Goal: Transaction & Acquisition: Purchase product/service

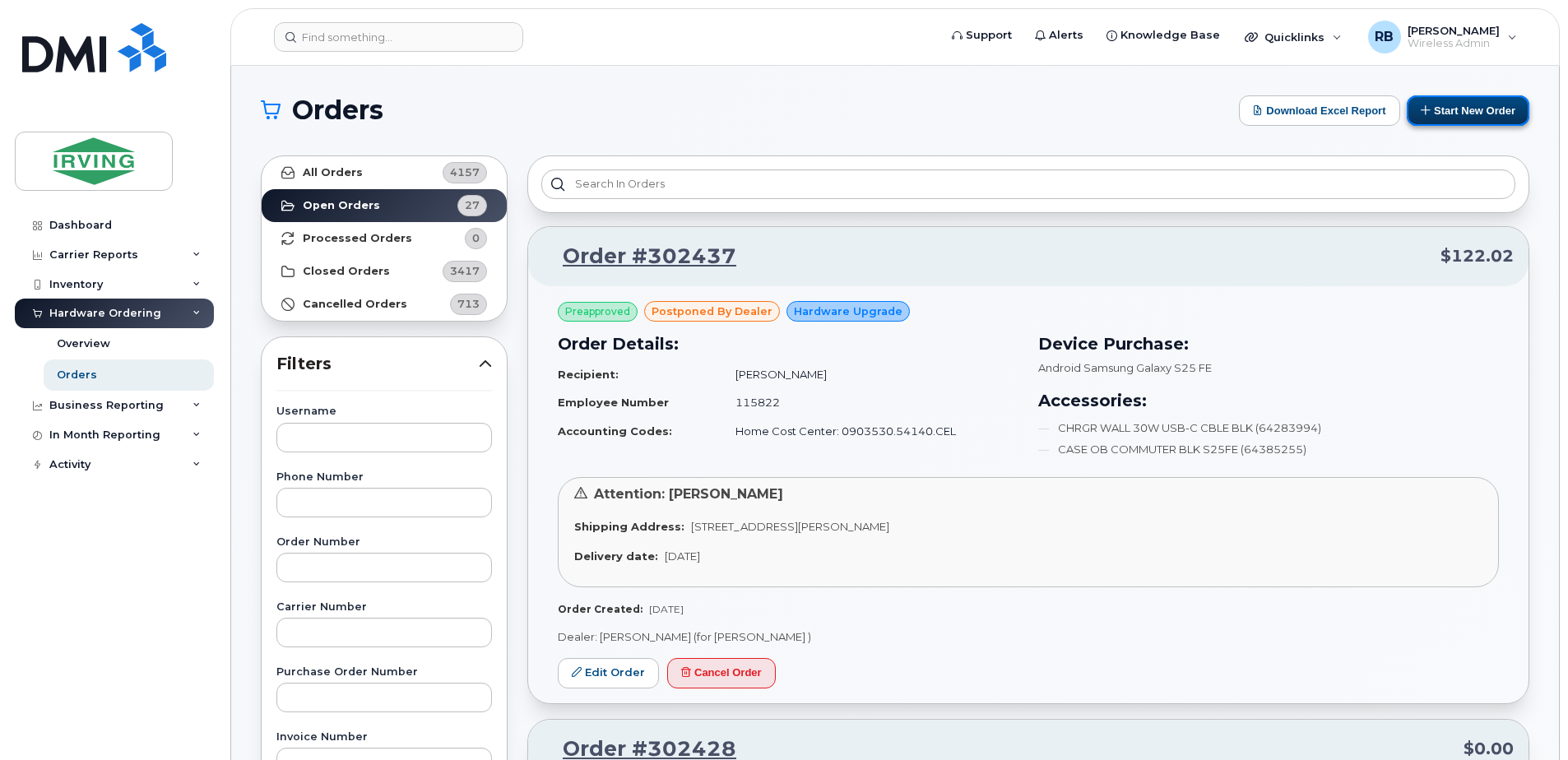
click at [1459, 117] on button "Start New Order" at bounding box center [1469, 110] width 123 height 30
drag, startPoint x: 0, startPoint y: 0, endPoint x: 1459, endPoint y: 117, distance: 1463.7
click at [1459, 117] on button "Start New Order" at bounding box center [1469, 110] width 123 height 30
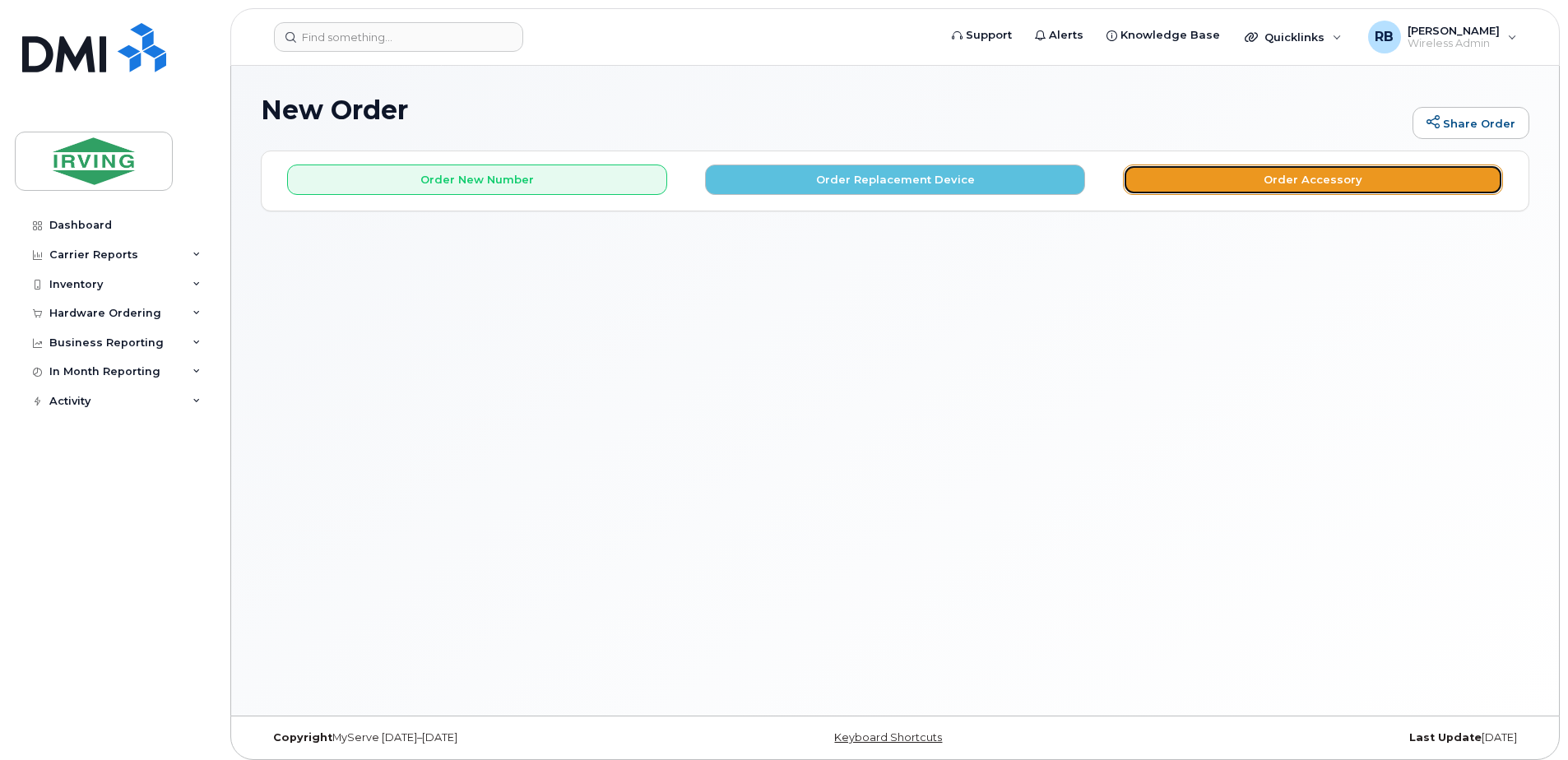
click at [1179, 176] on button "Order Accessory" at bounding box center [1313, 179] width 380 height 30
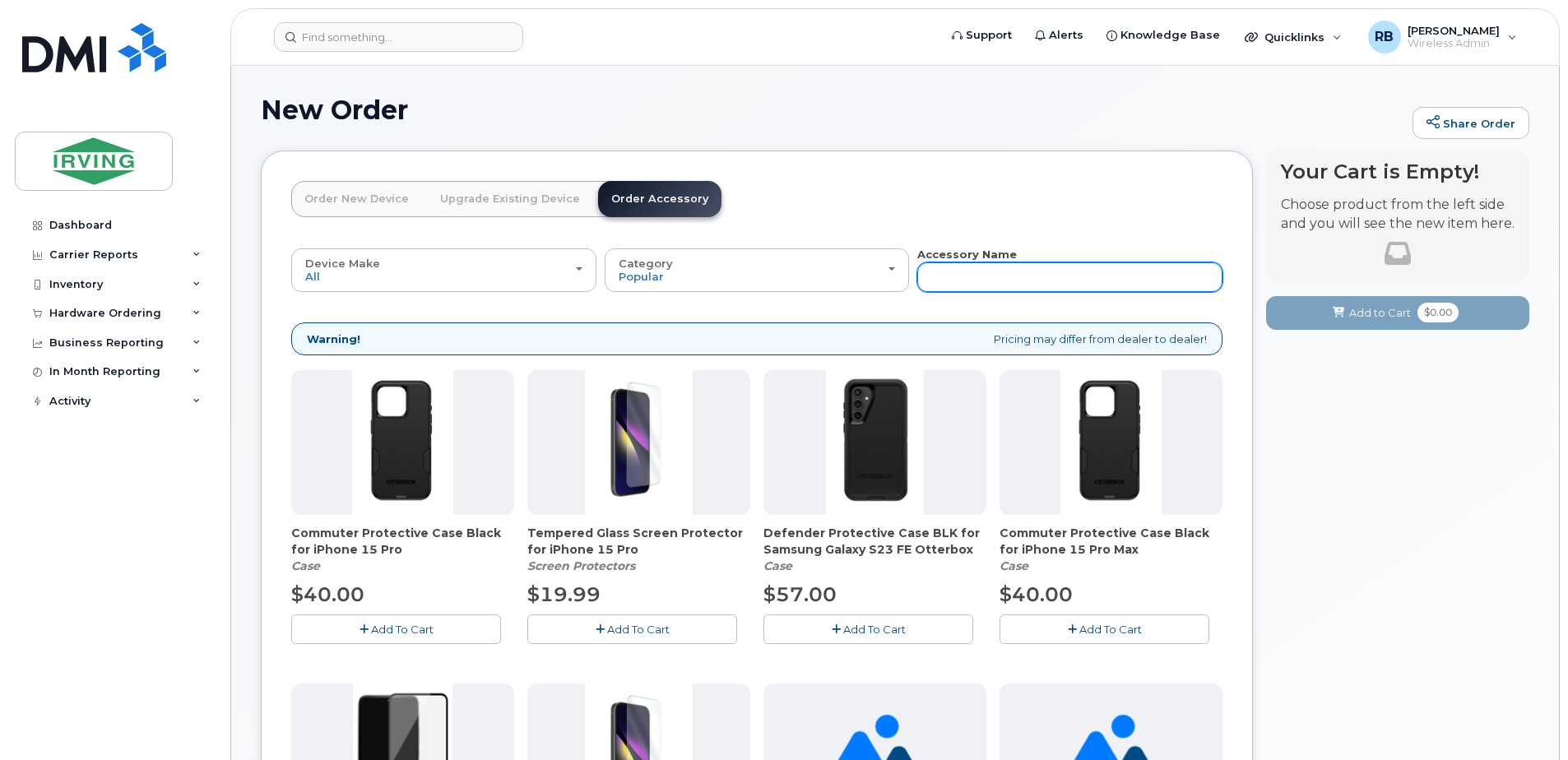
click at [990, 274] on input "text" at bounding box center [1069, 277] width 305 height 29
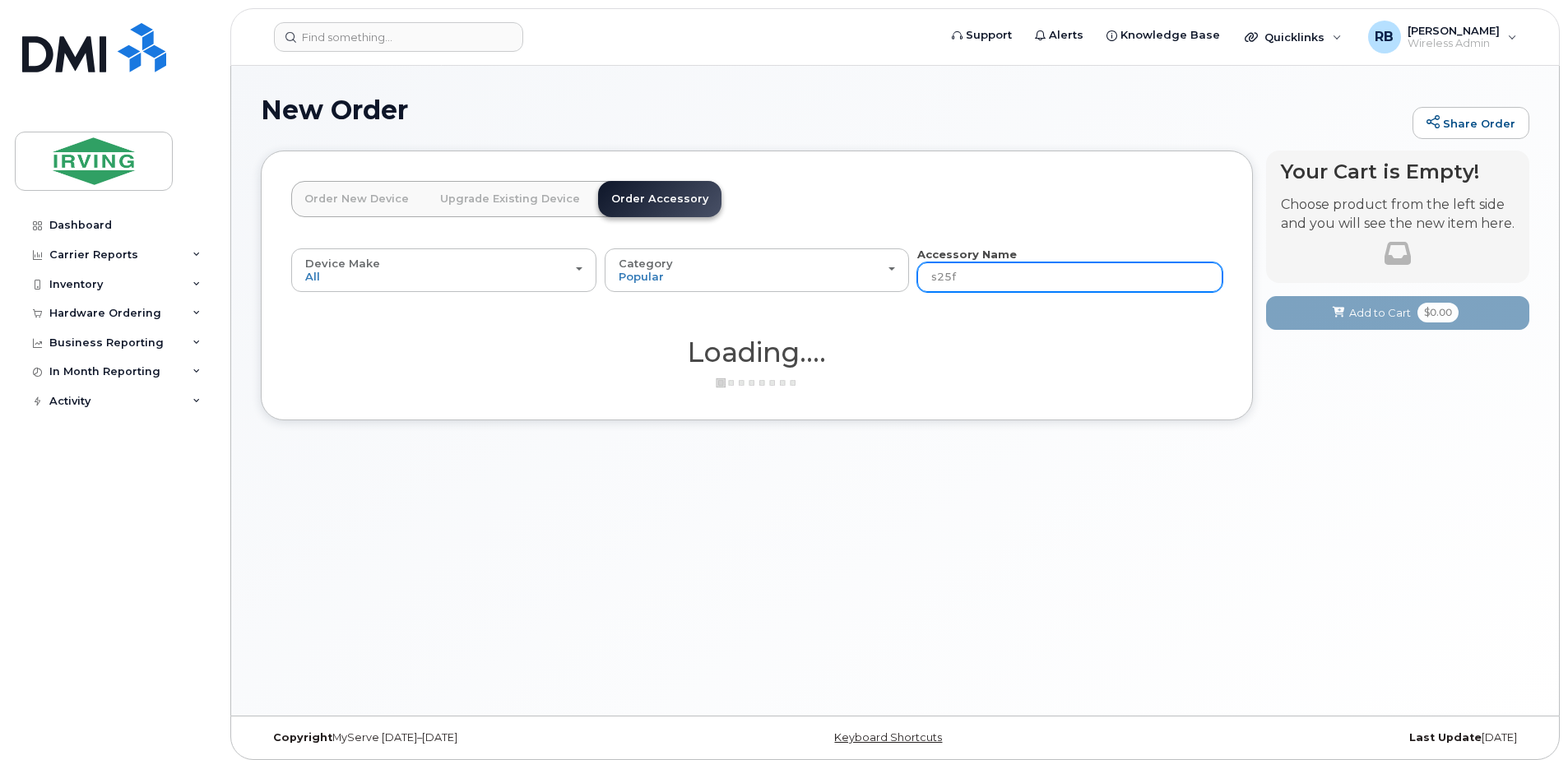
type input "s25fe"
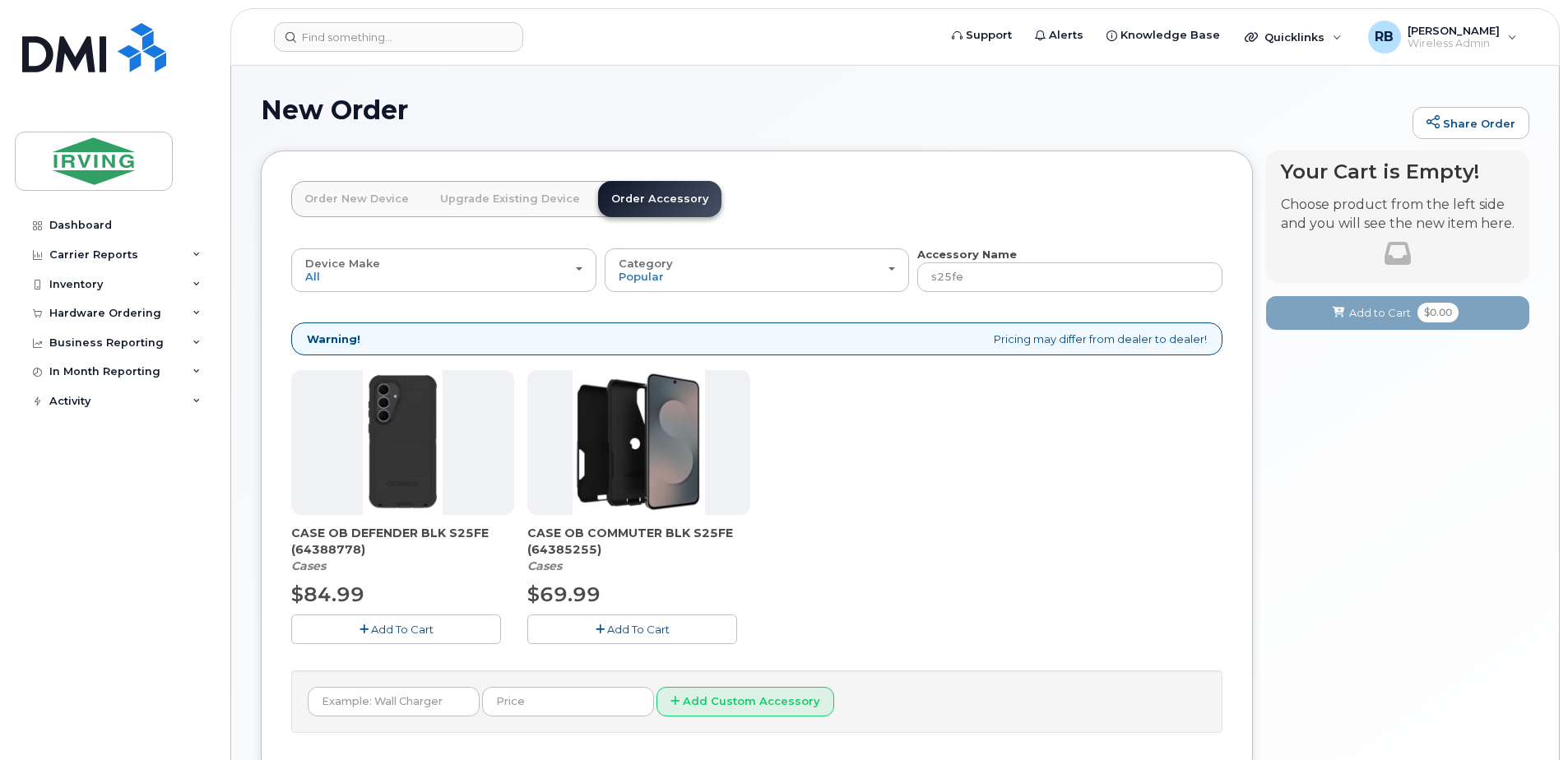
click at [653, 444] on img at bounding box center [639, 442] width 132 height 144
click at [101, 317] on div "Hardware Ordering" at bounding box center [105, 313] width 111 height 13
click at [78, 373] on div "Orders" at bounding box center [77, 375] width 41 height 15
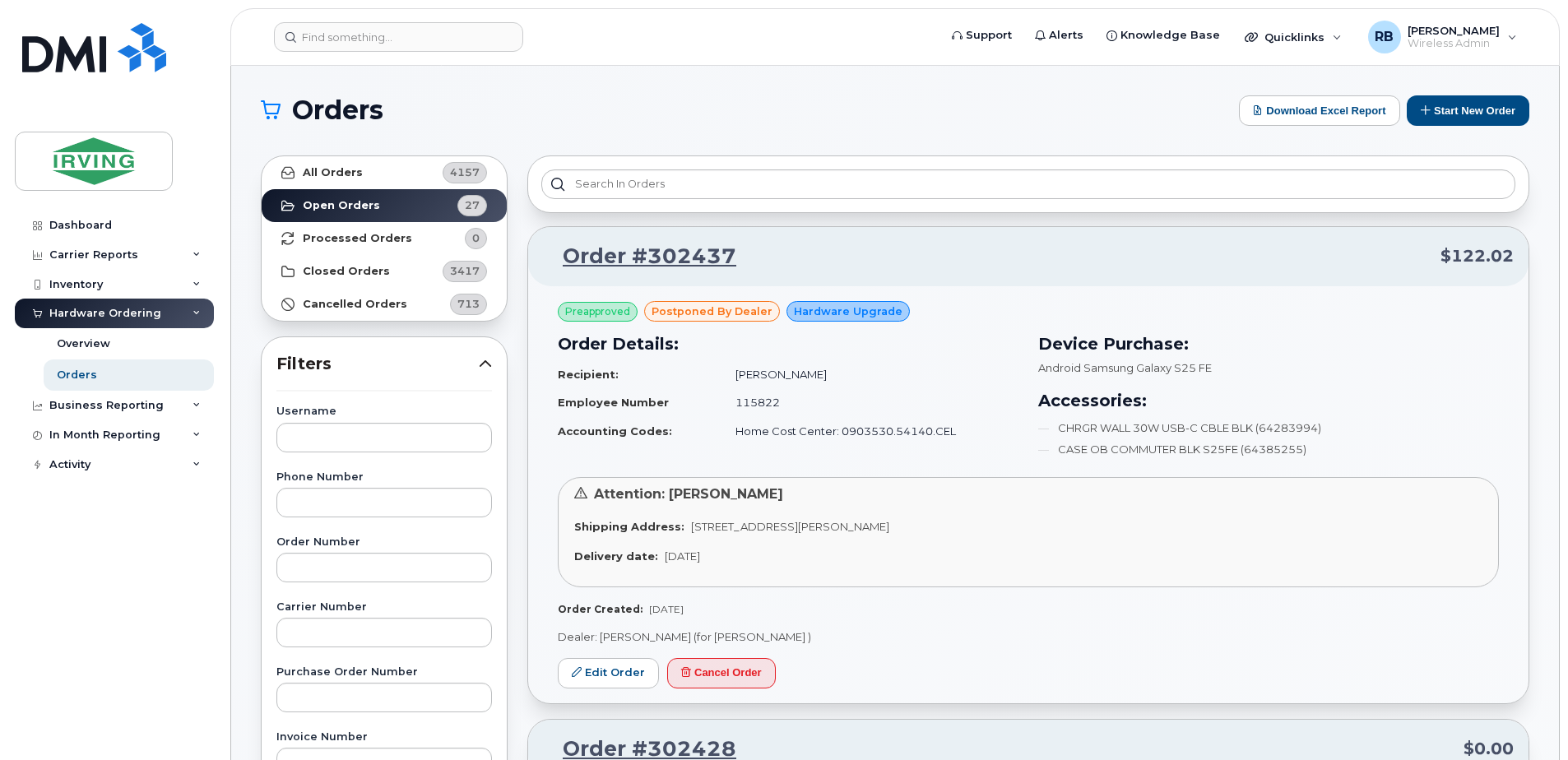
click at [656, 125] on div "Orders Download Excel Report Start New Order" at bounding box center [895, 110] width 1269 height 30
click at [1432, 110] on button "Start New Order" at bounding box center [1469, 110] width 123 height 30
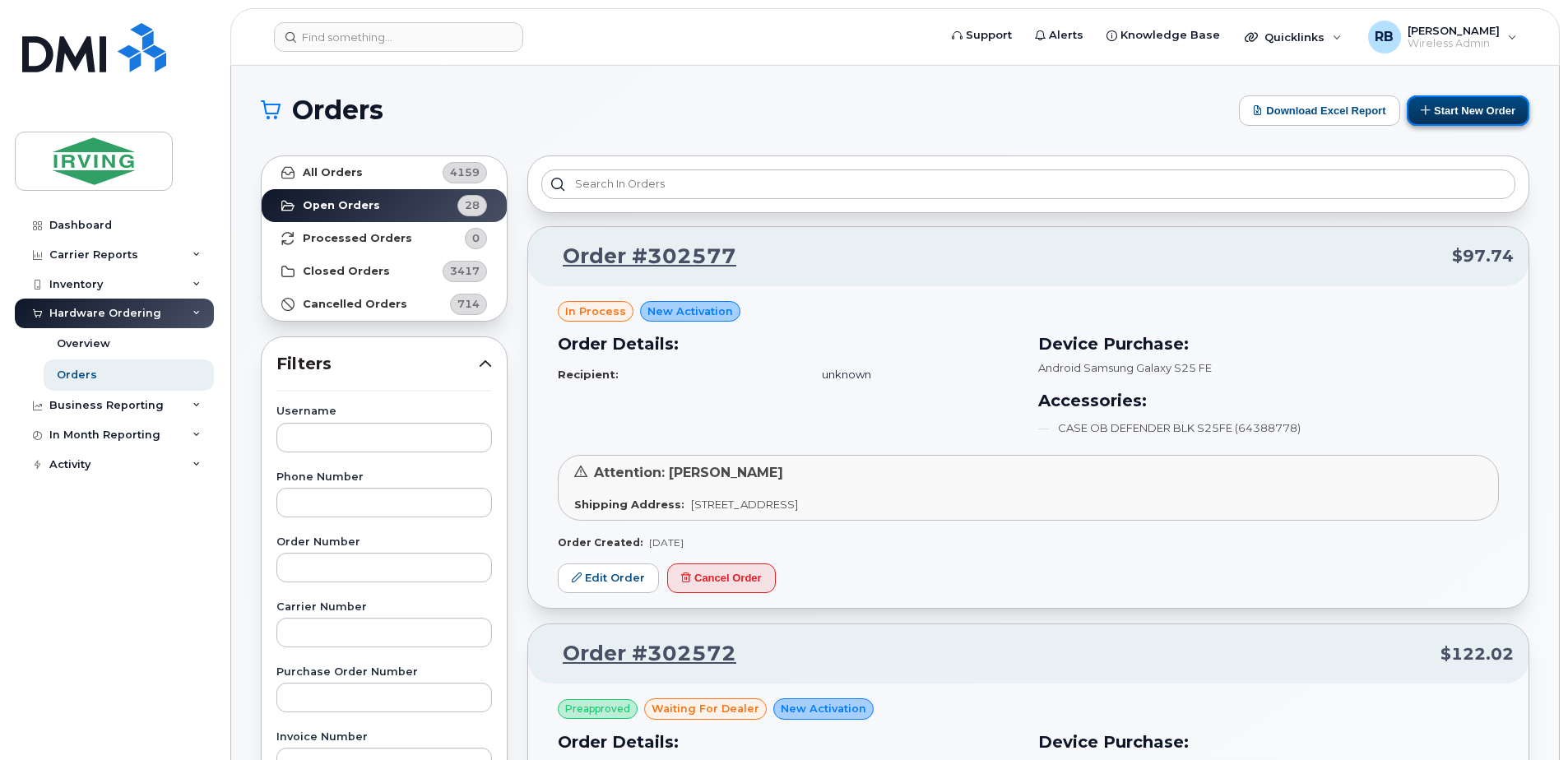
click at [1477, 113] on button "Start New Order" at bounding box center [1469, 110] width 123 height 30
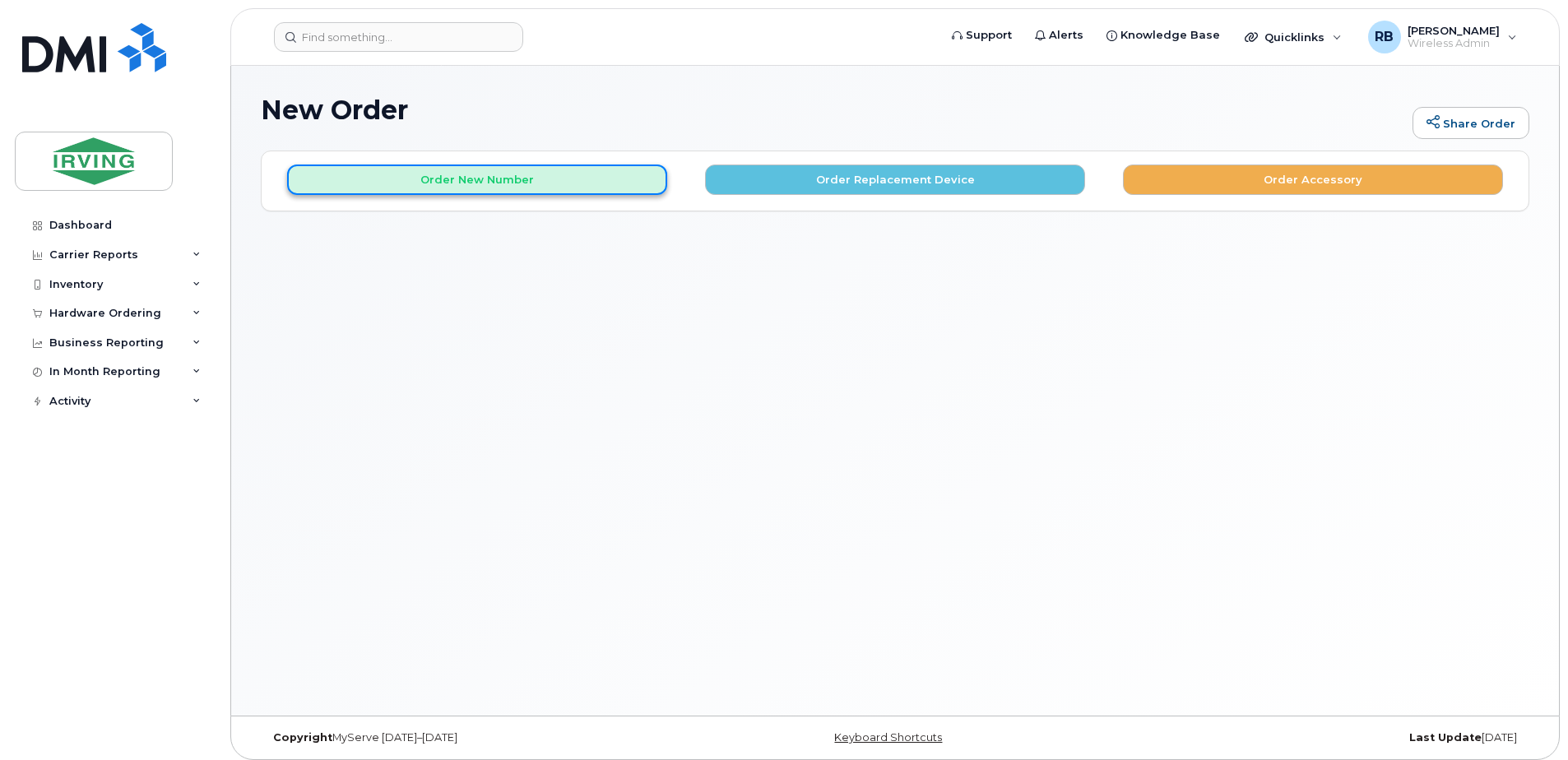
click at [572, 189] on button "Order New Number" at bounding box center [477, 179] width 380 height 30
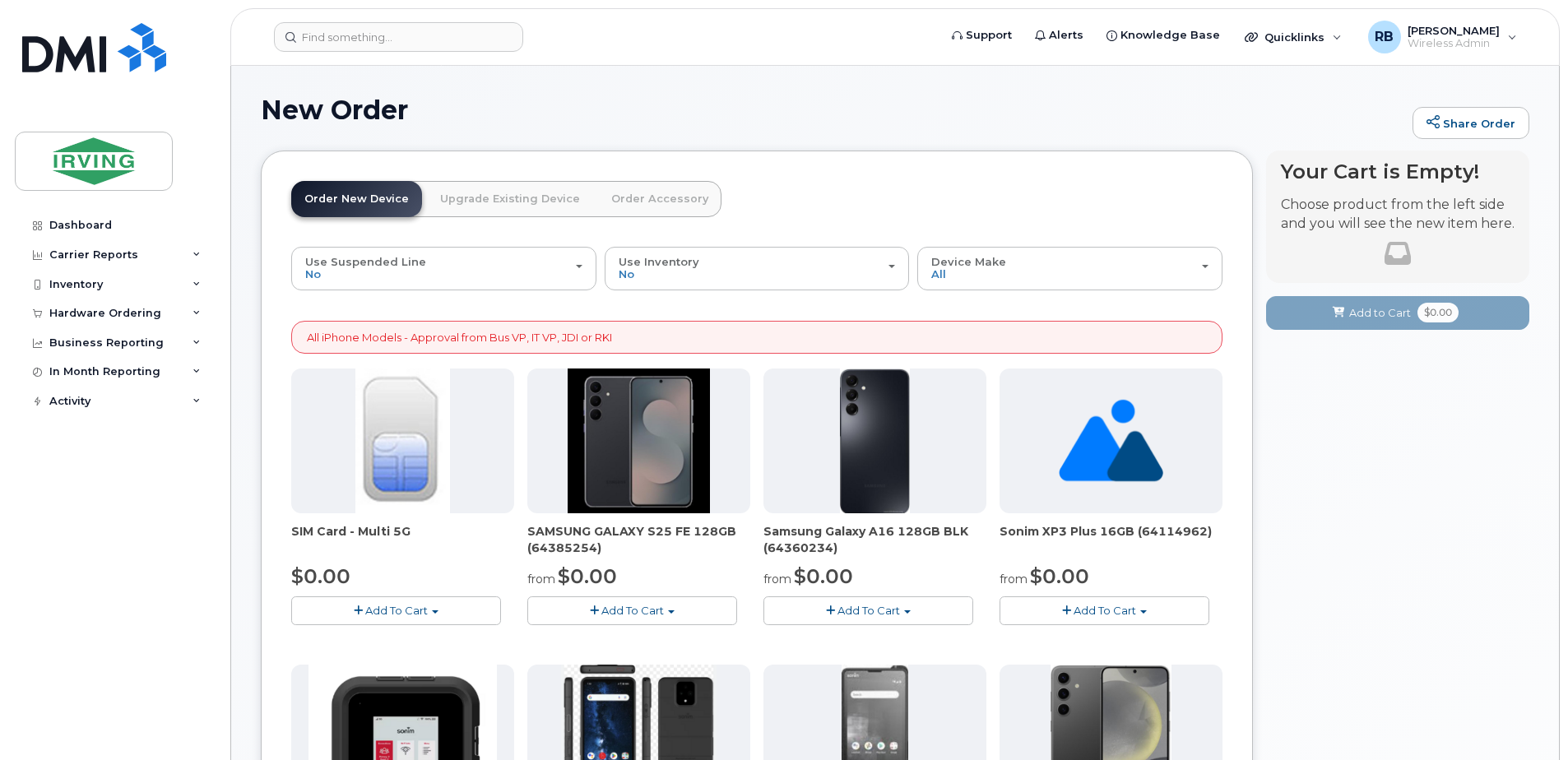
click at [655, 610] on span "Add To Cart" at bounding box center [633, 610] width 62 height 13
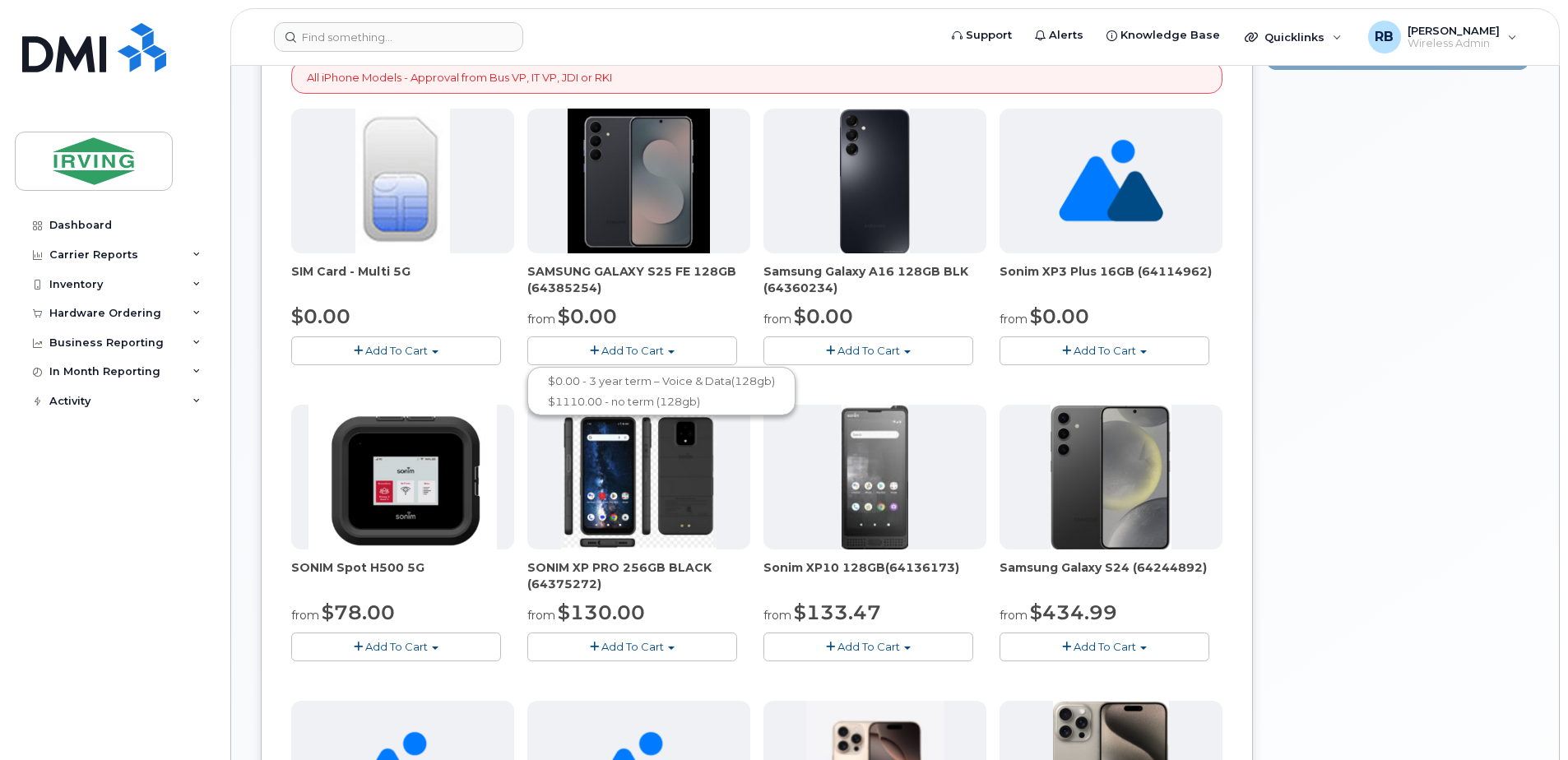
scroll to position [329, 0]
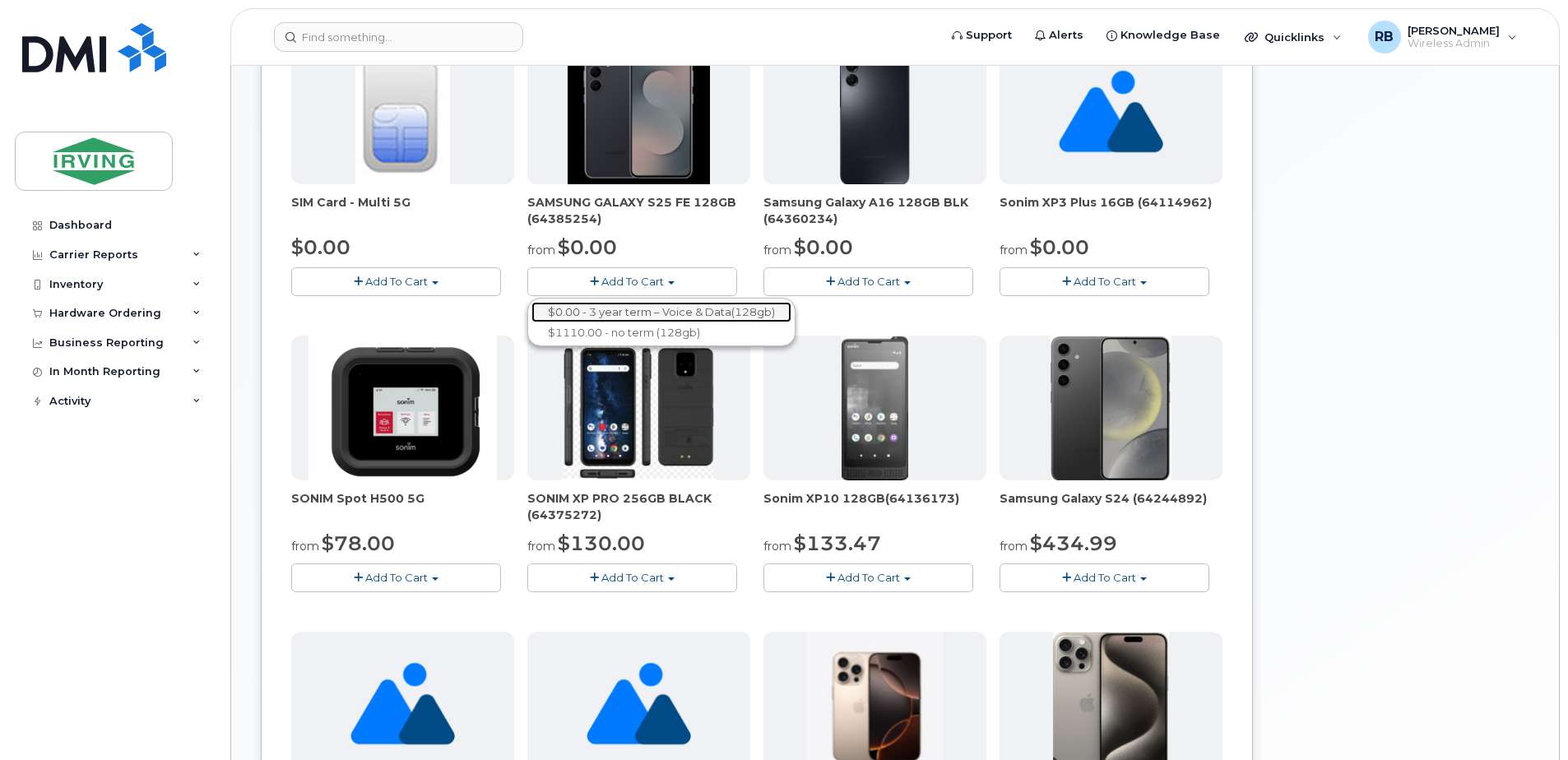
click at [655, 309] on link "$0.00 - 3 year term – Voice & Data(128gb)" at bounding box center [661, 312] width 260 height 21
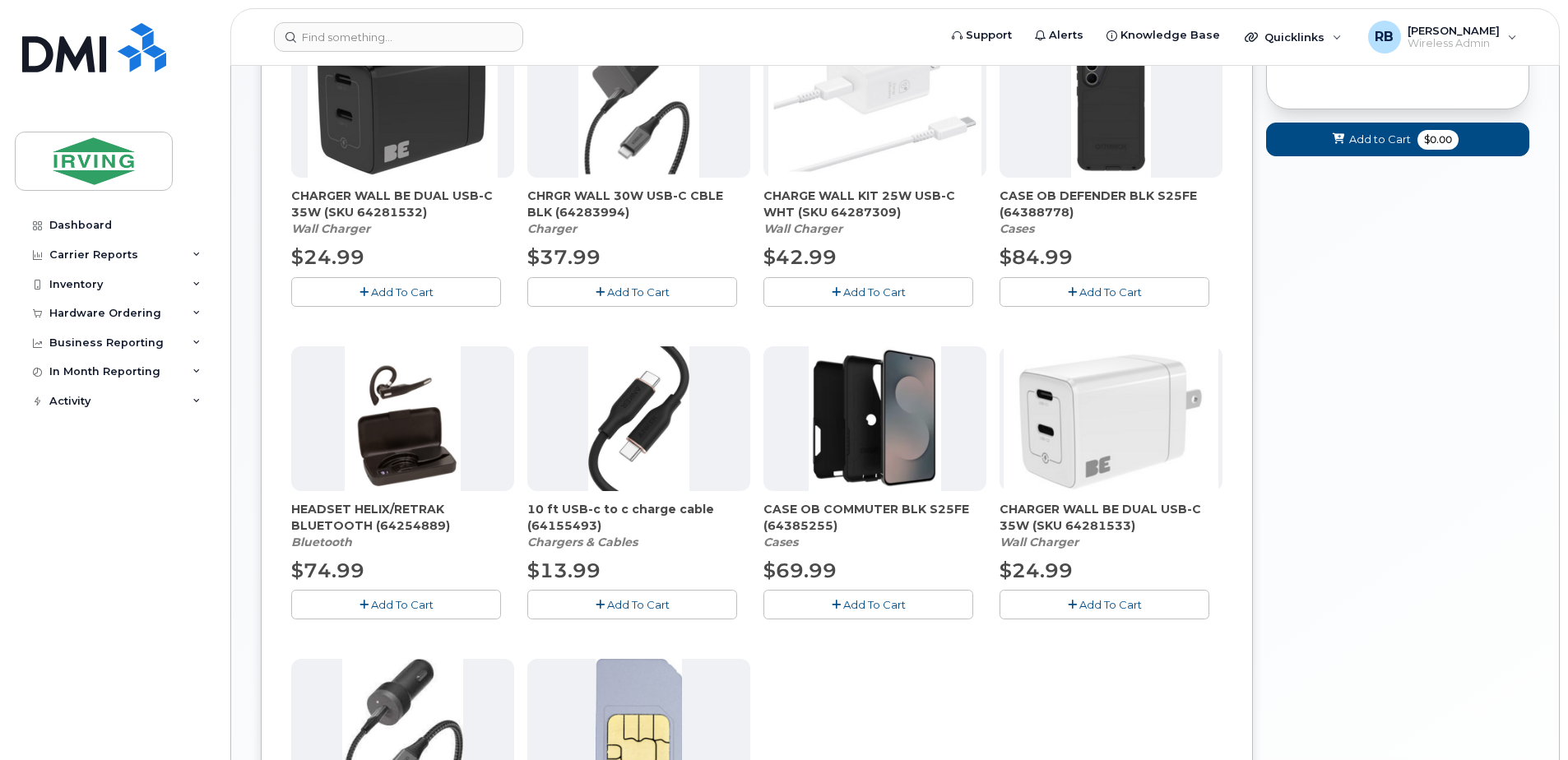
scroll to position [447, 0]
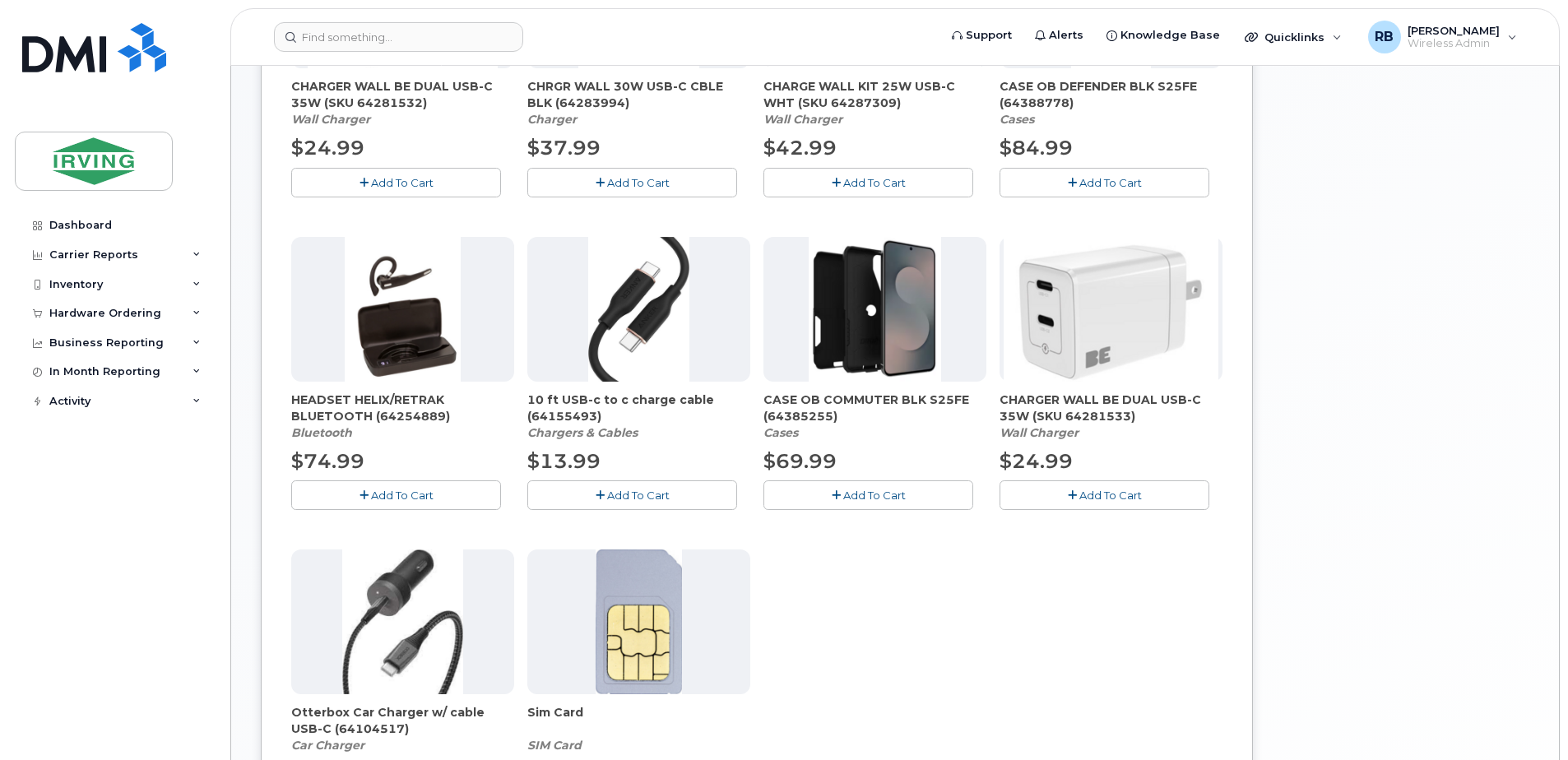
click at [833, 494] on icon "button" at bounding box center [837, 495] width 9 height 10
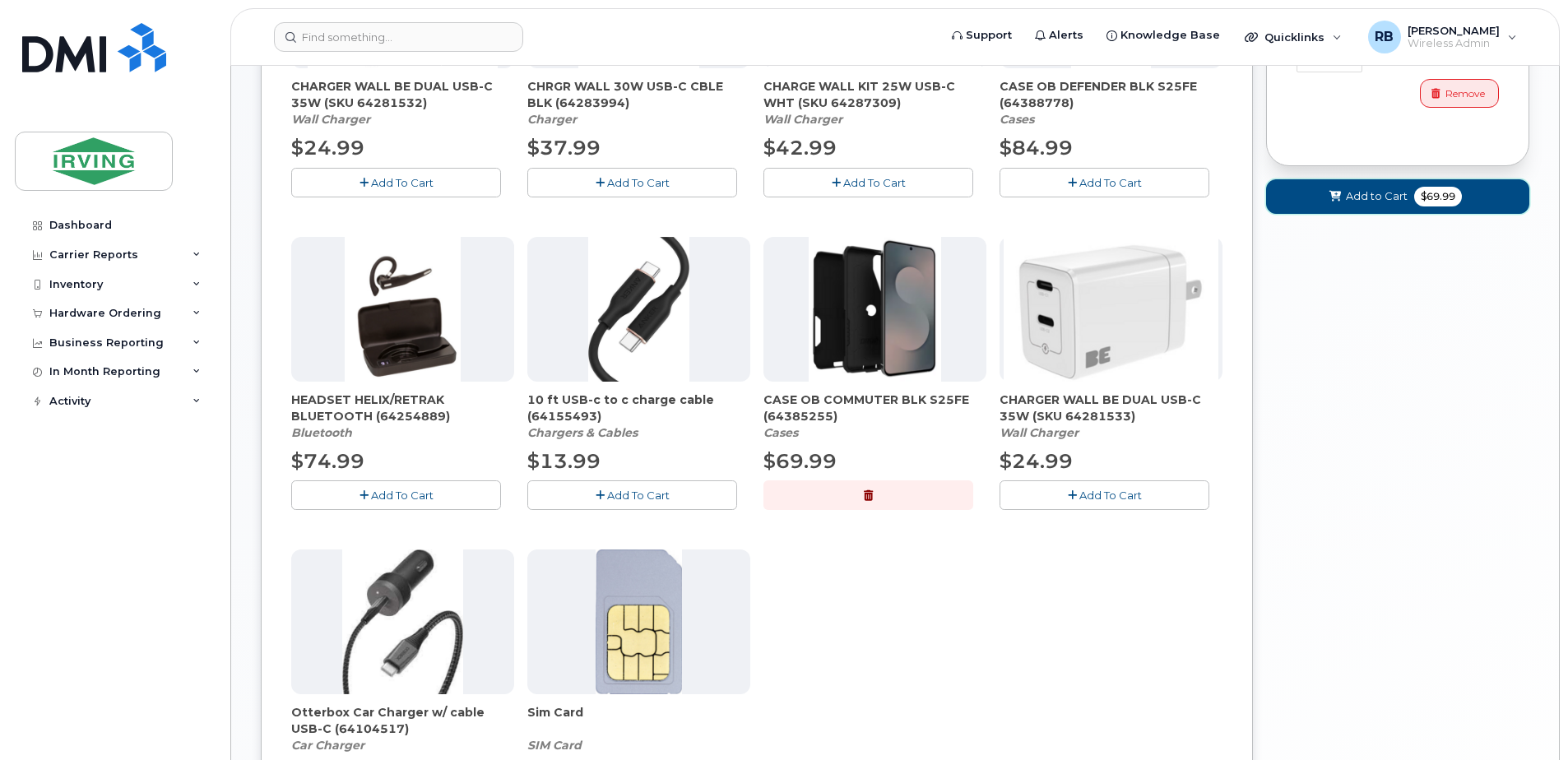
click at [1346, 194] on span "Add to Cart" at bounding box center [1376, 195] width 61 height 16
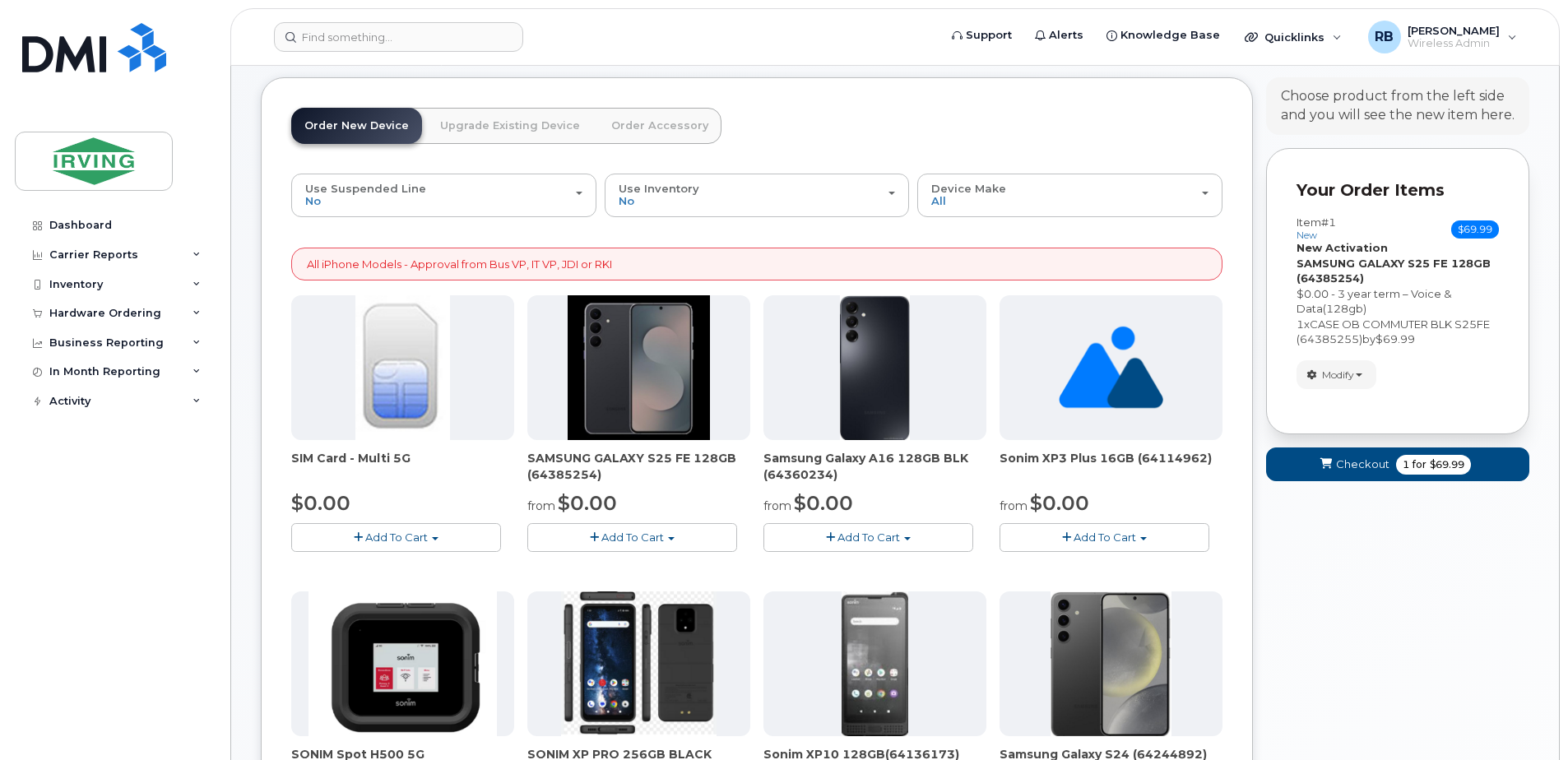
scroll to position [110, 0]
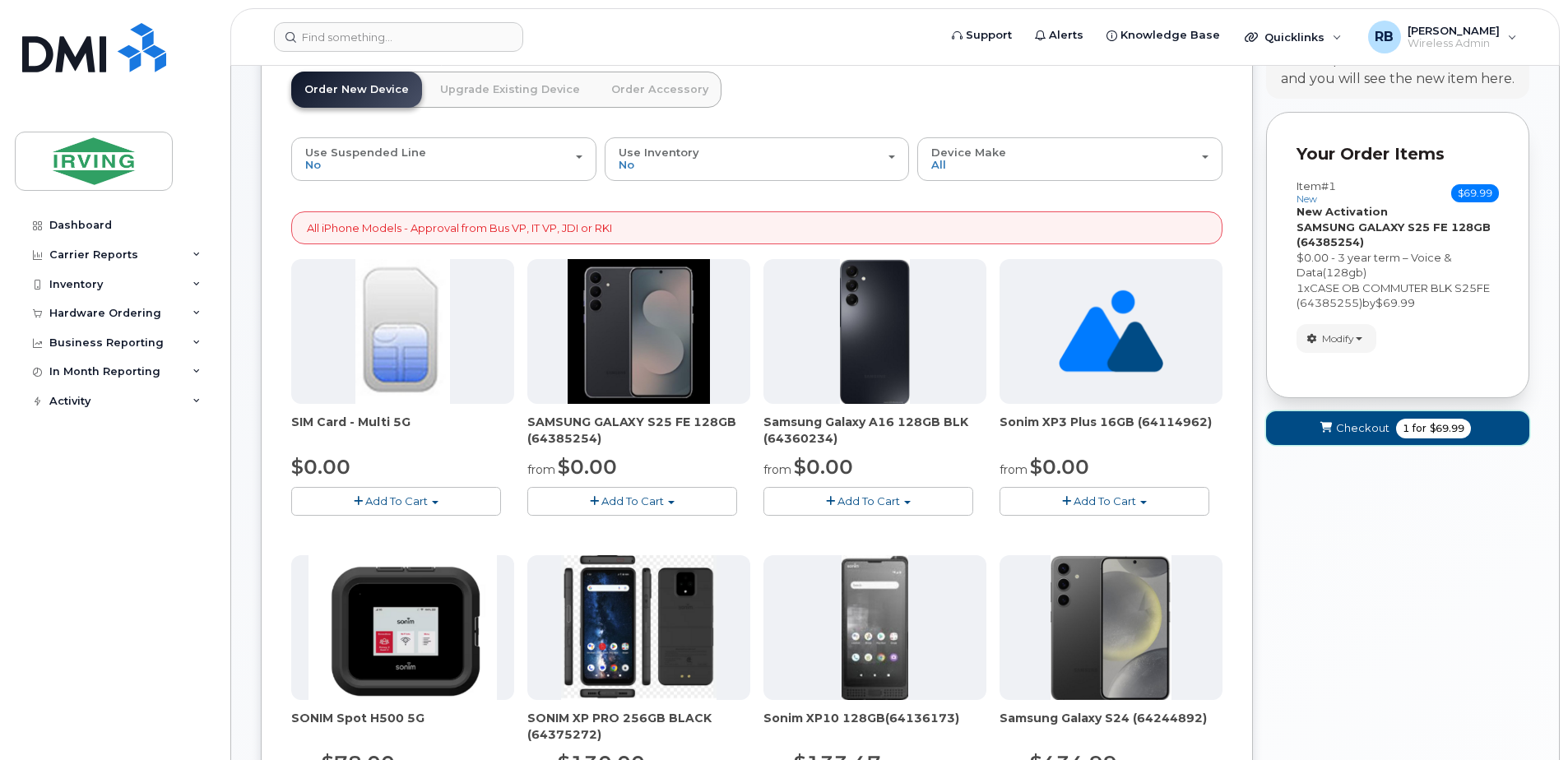
click at [1365, 428] on span "Checkout" at bounding box center [1363, 428] width 54 height 16
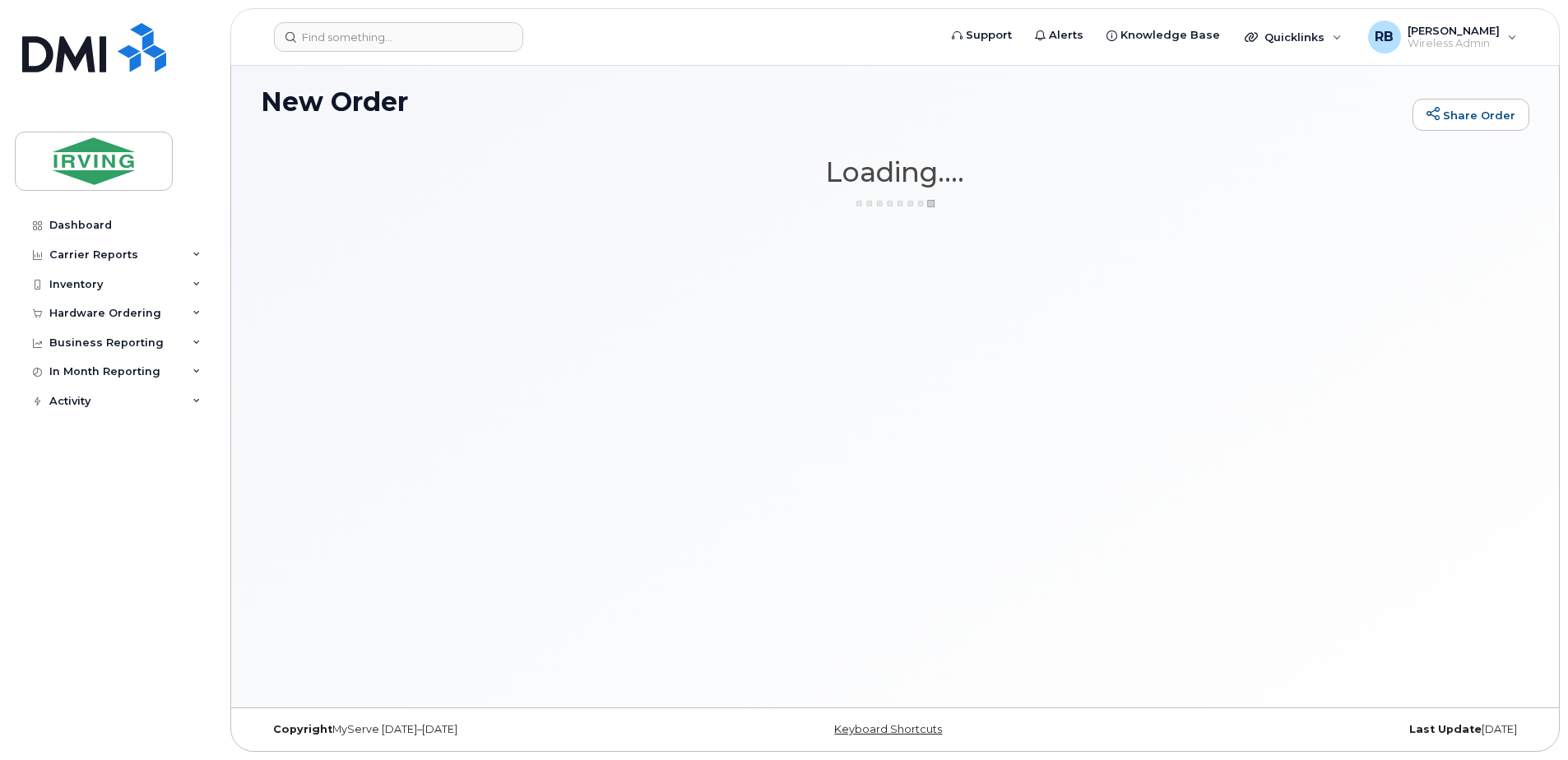
scroll to position [8, 0]
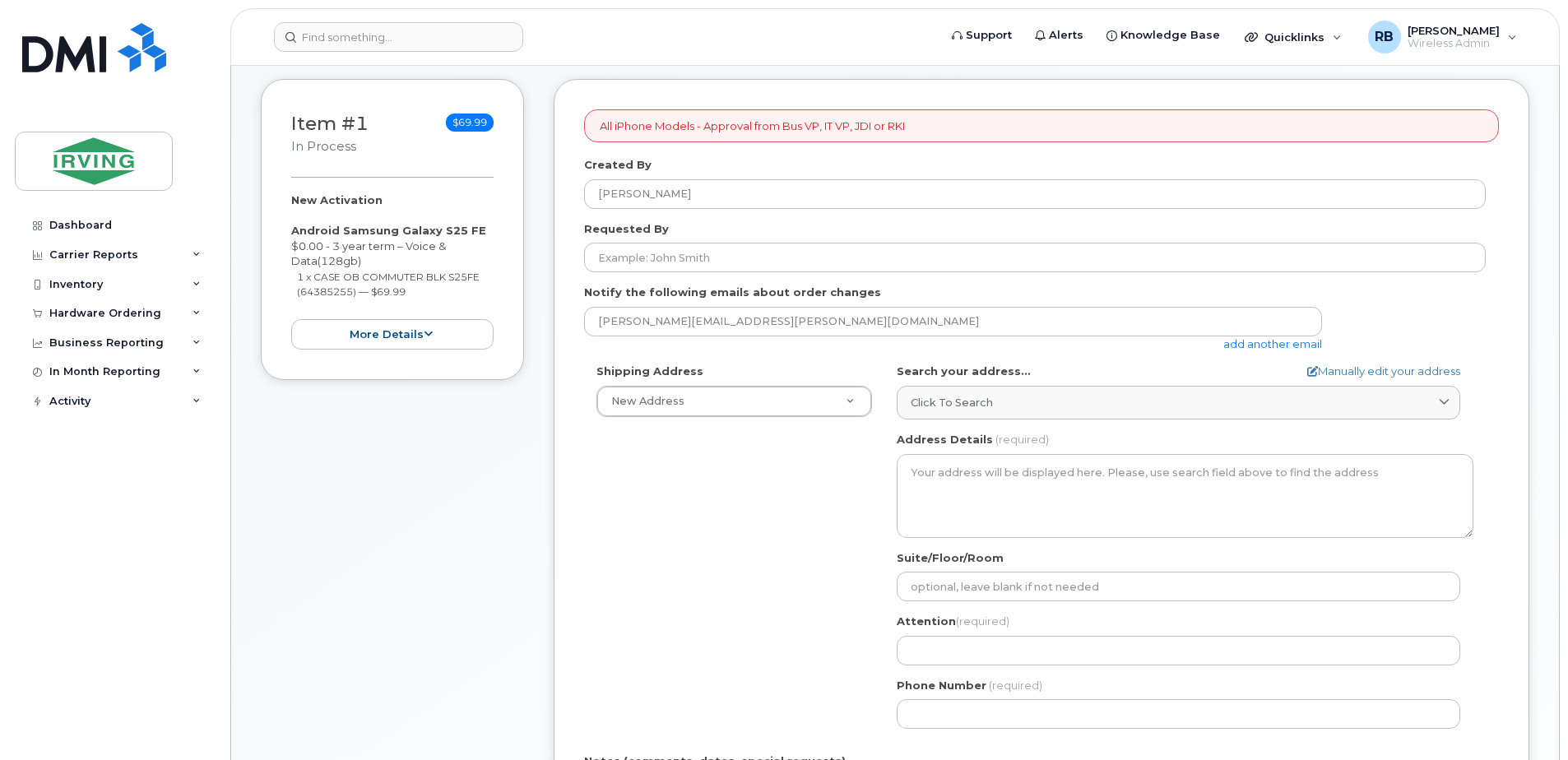
scroll to position [329, 0]
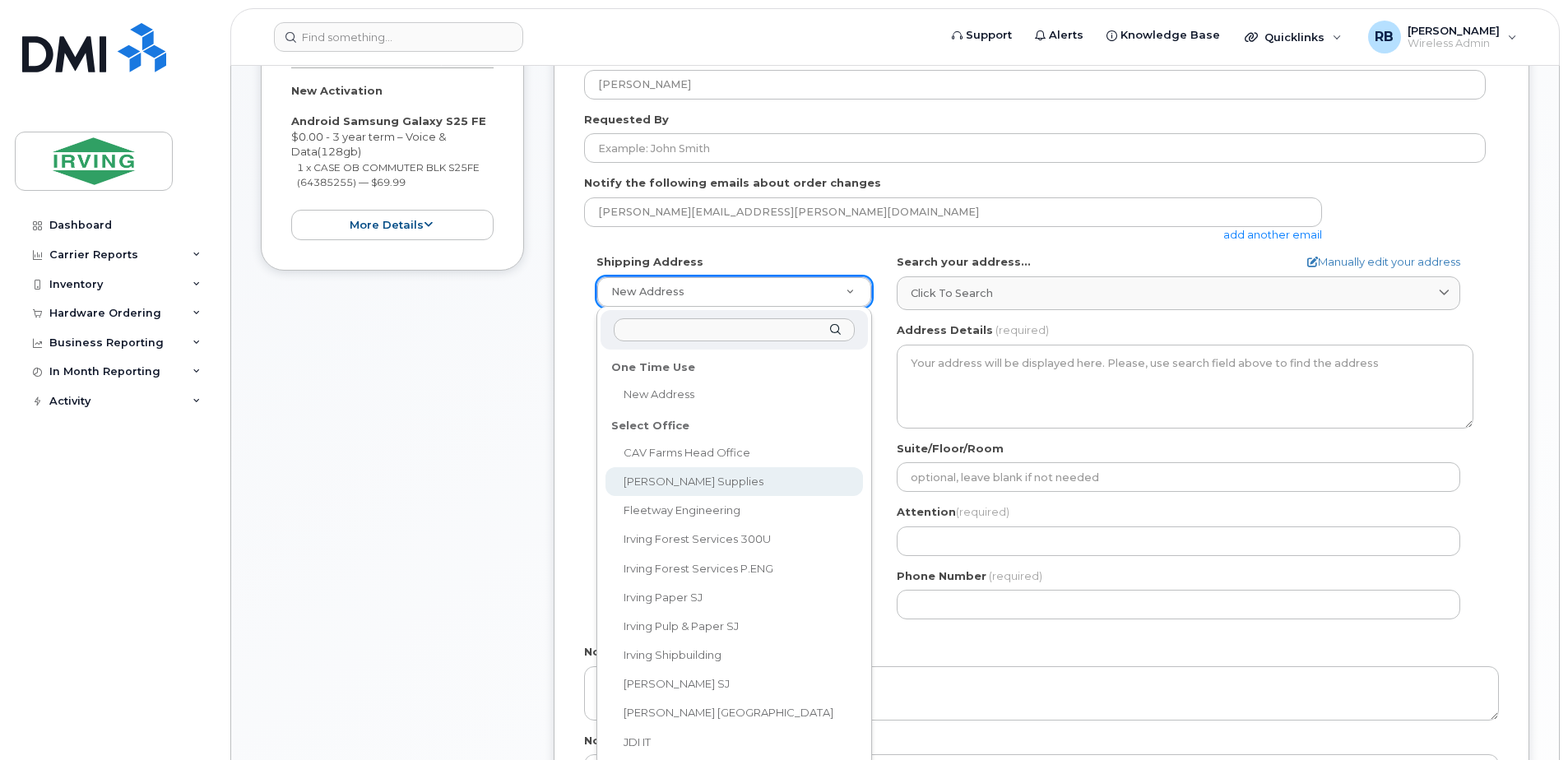
select select
type textarea "Chandler Sales 225 Thorne Avenue Saint John New Brunswick E2L4L9"
type input "Nathalii Perez"
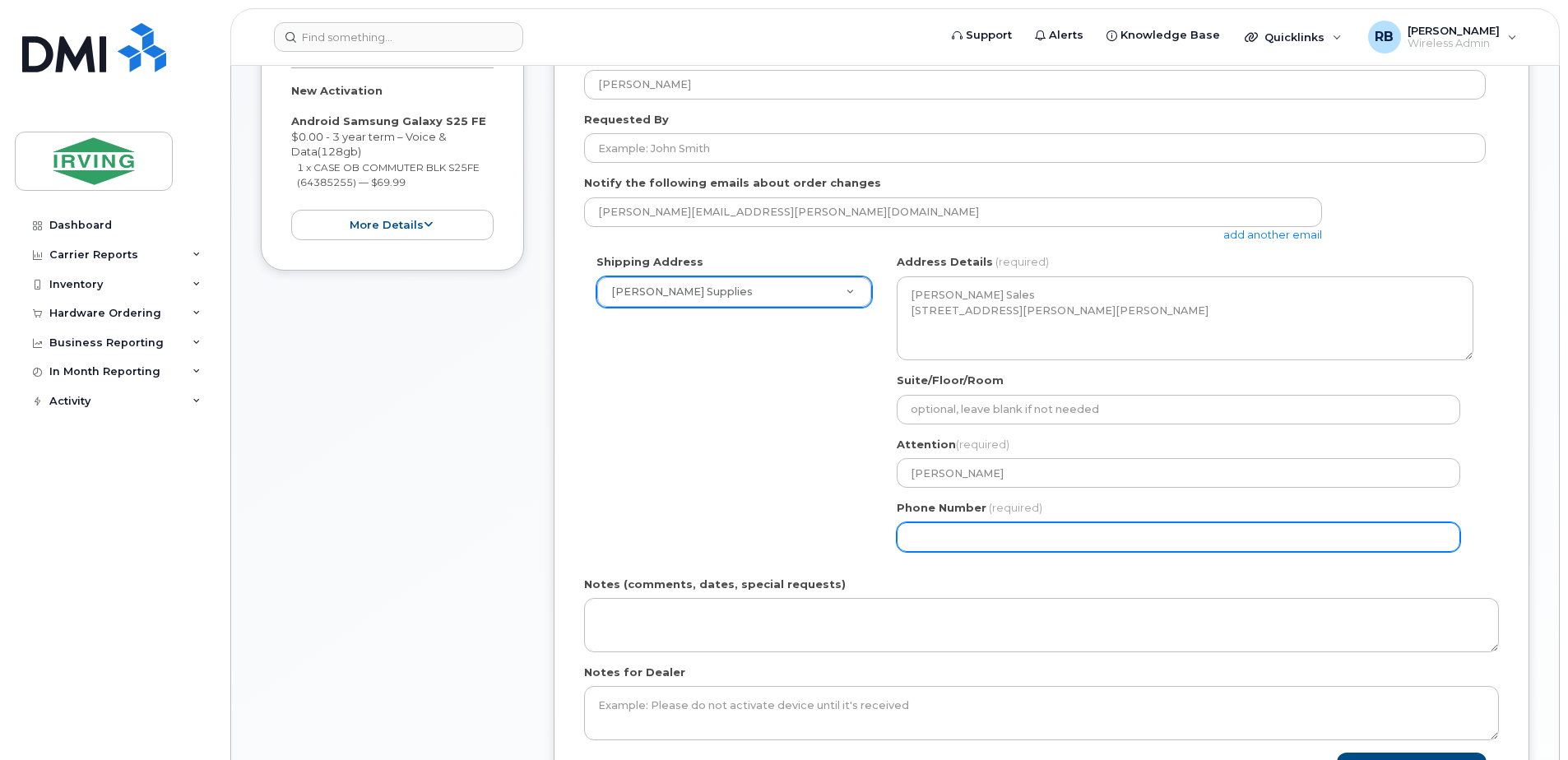
click at [926, 530] on input "Phone Number" at bounding box center [1179, 536] width 564 height 29
select select
type input "506"
type input "506632"
type input "4799"
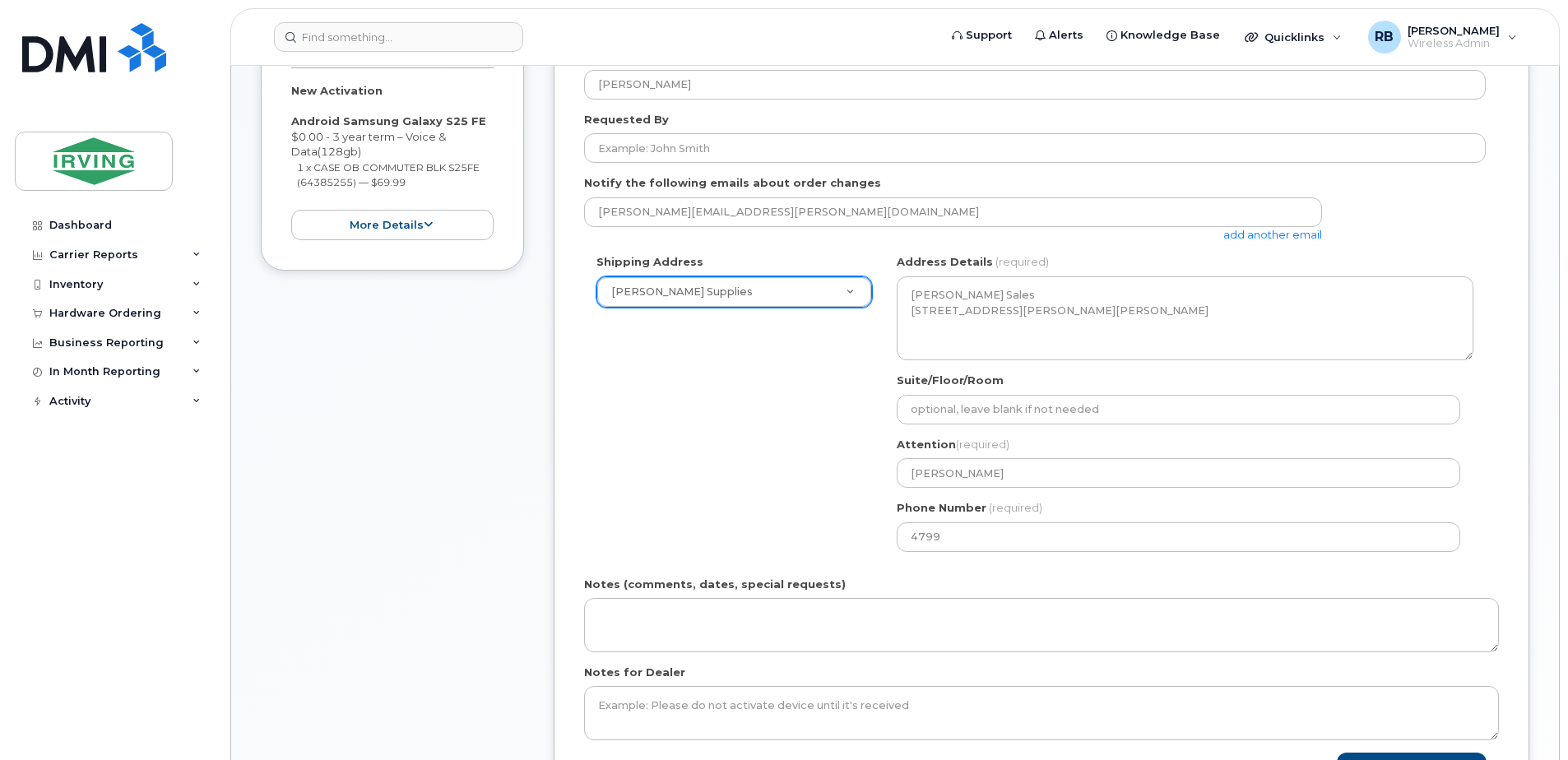
click at [801, 501] on div "Shipping Address Chandler Supplies New Address CAV Farms Head Office Chandler S…" at bounding box center [1035, 409] width 902 height 310
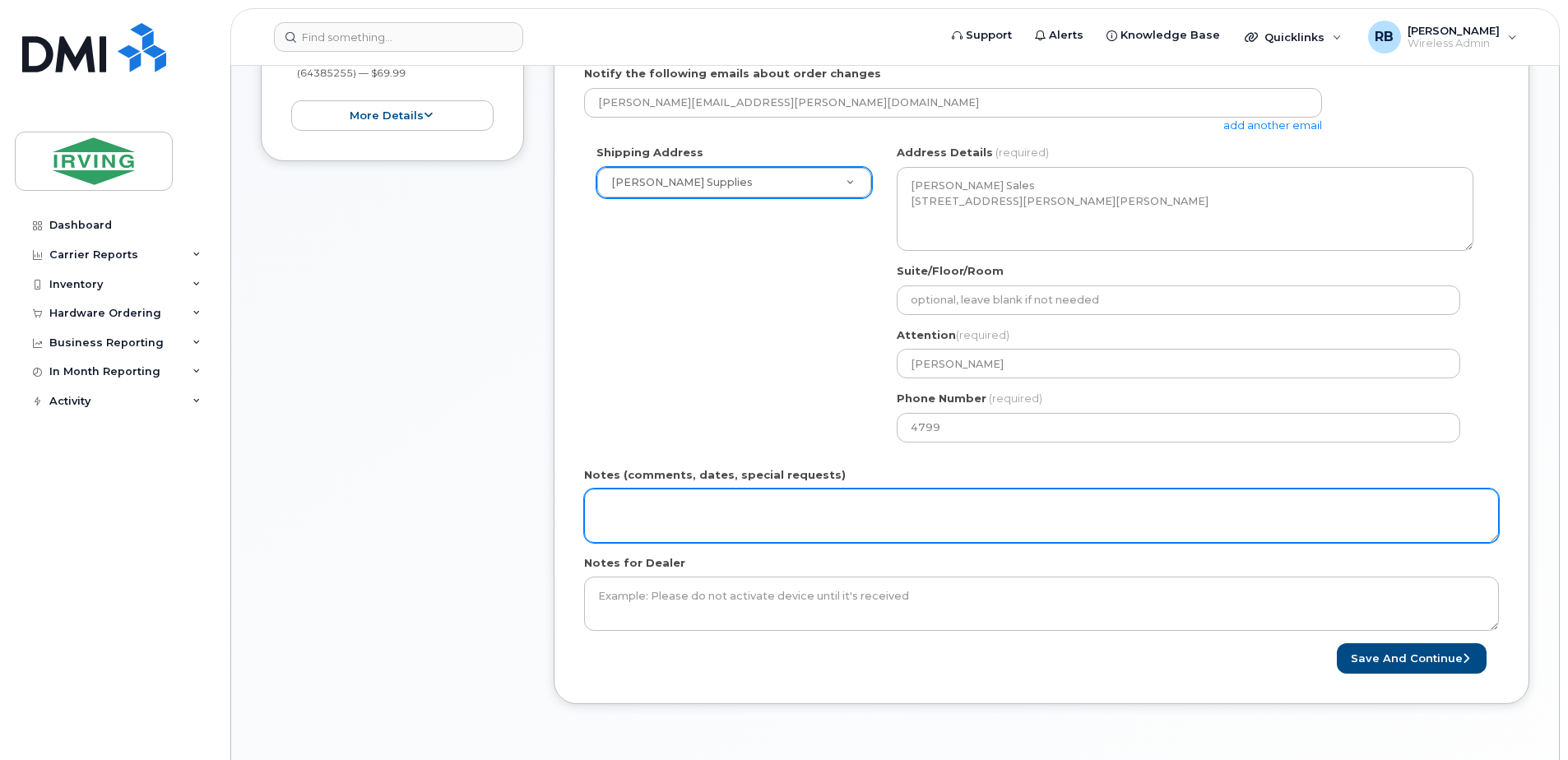
scroll to position [549, 0]
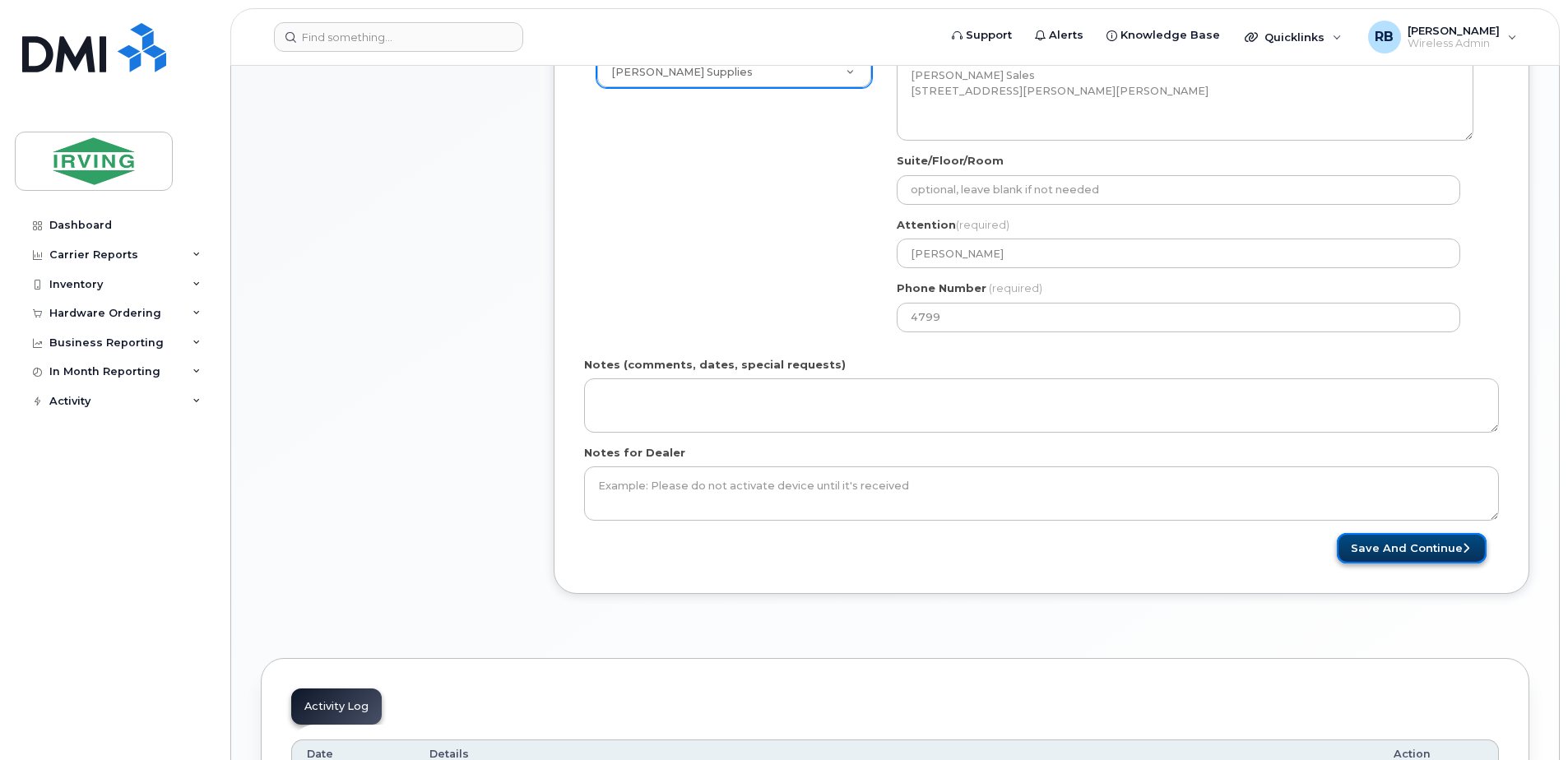
click at [1372, 563] on button "Save and Continue" at bounding box center [1412, 549] width 150 height 30
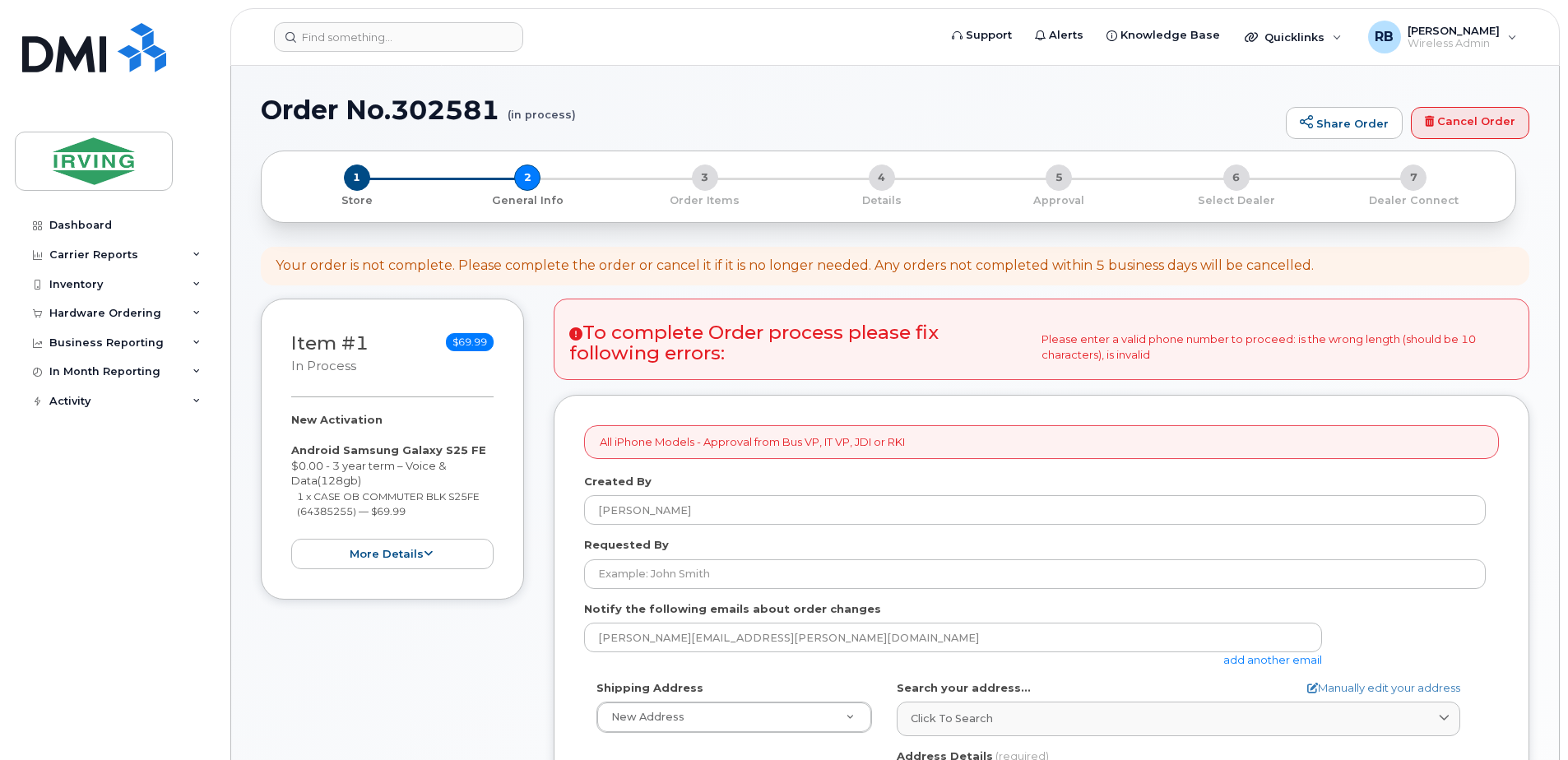
select select
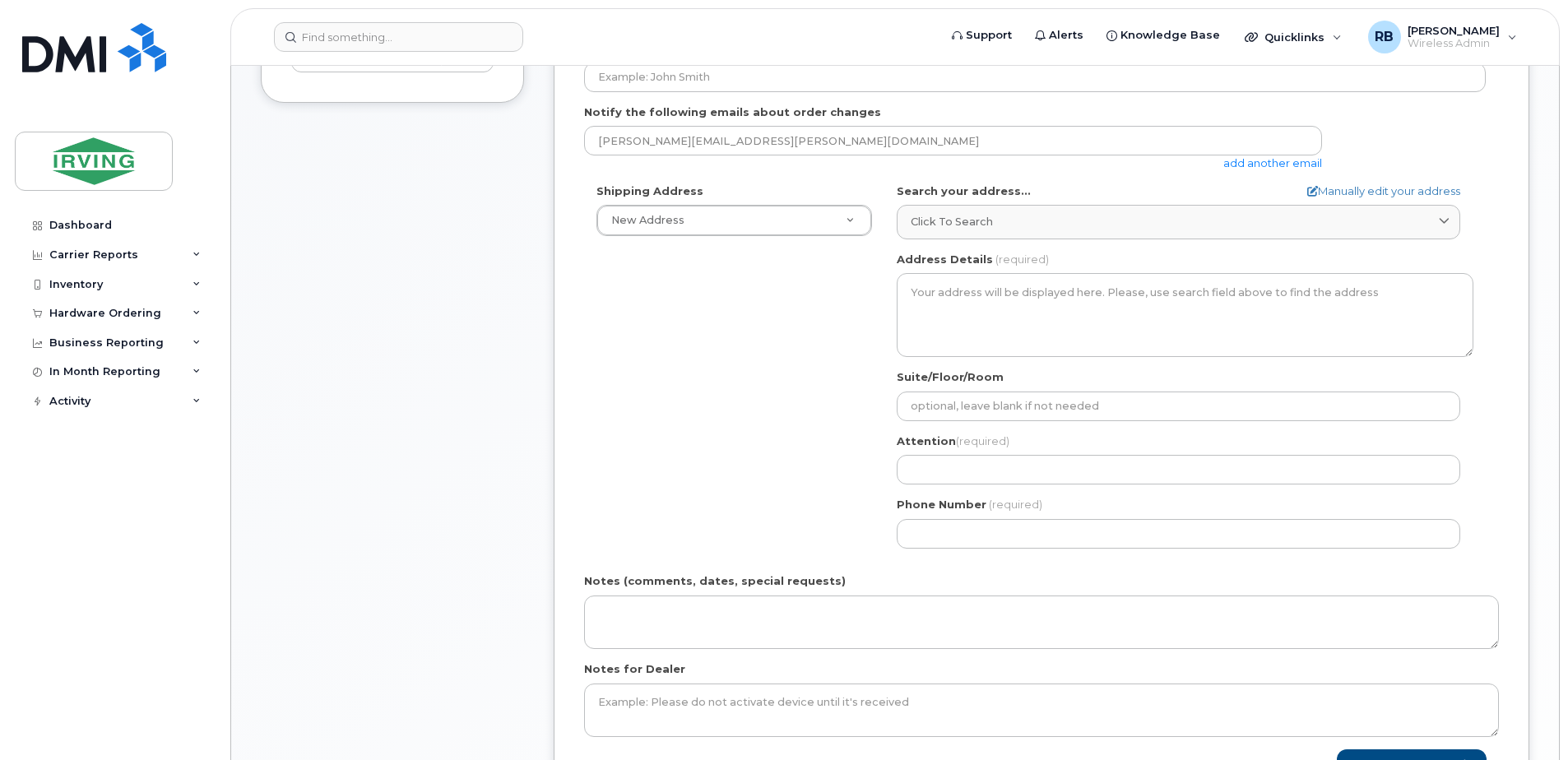
scroll to position [549, 0]
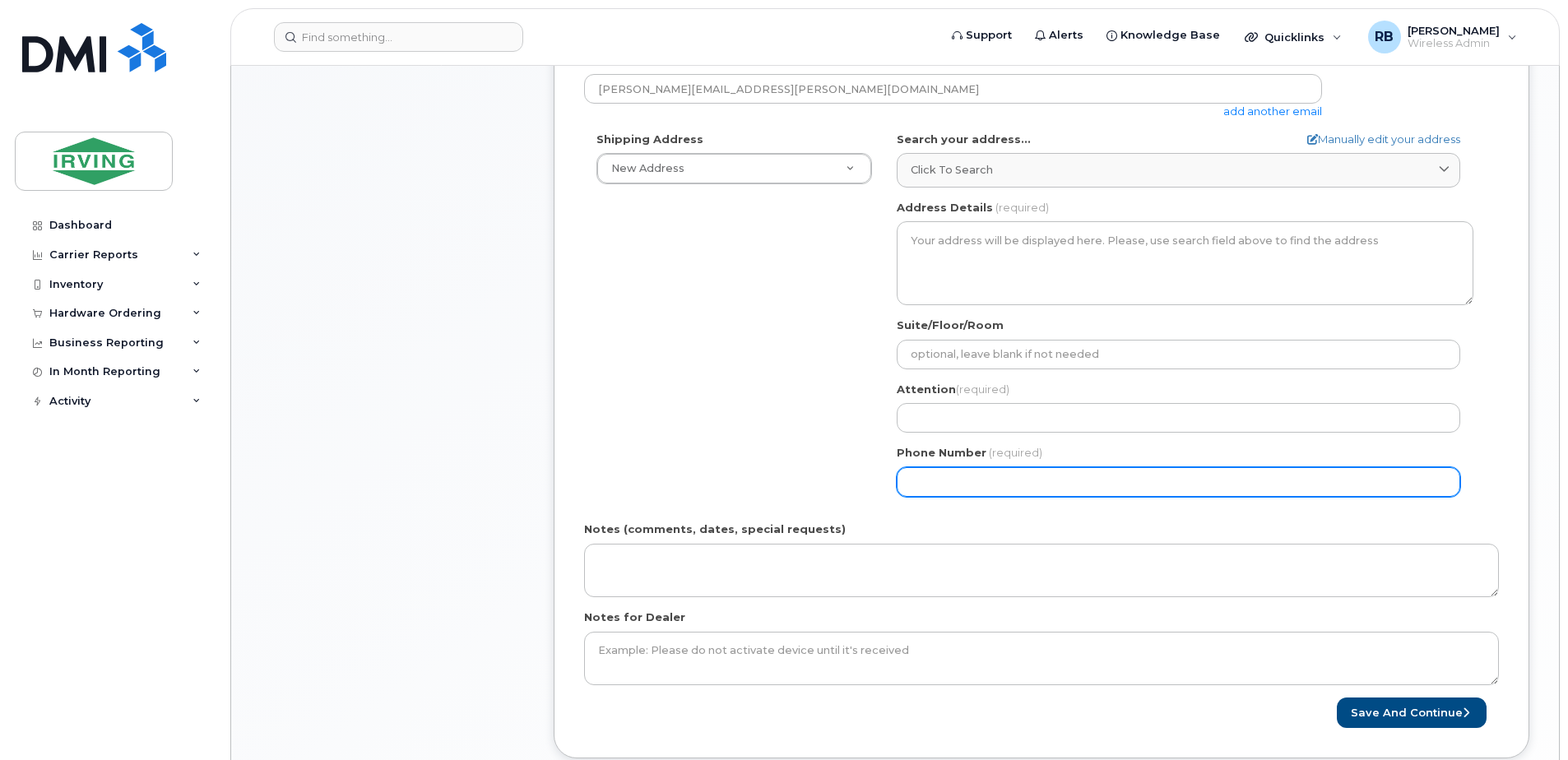
click at [929, 483] on input "Phone Number" at bounding box center [1179, 481] width 564 height 29
type input "506632479"
select select
type input "5066324799"
type input "95 Summit Dr"
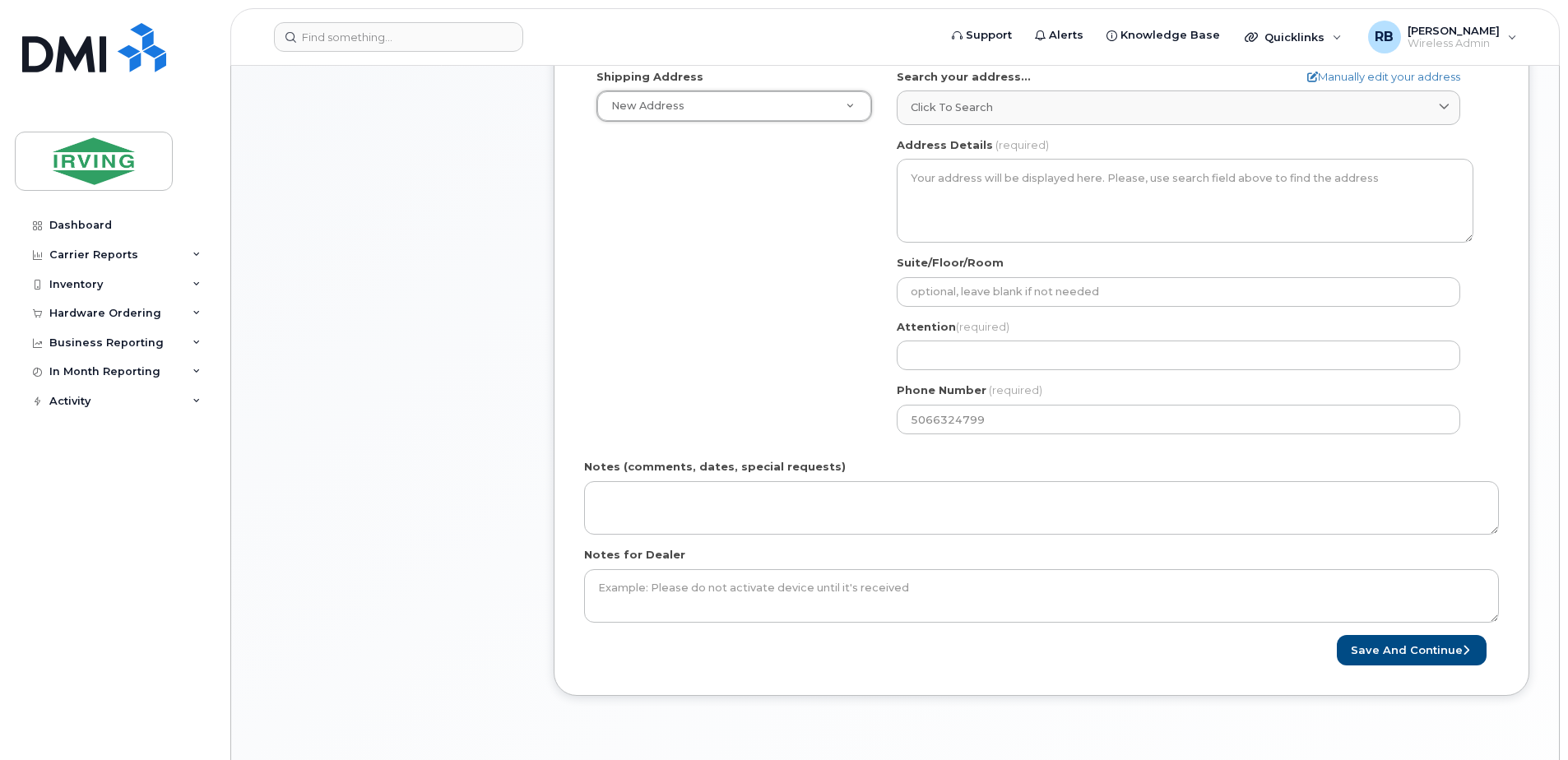
scroll to position [658, 0]
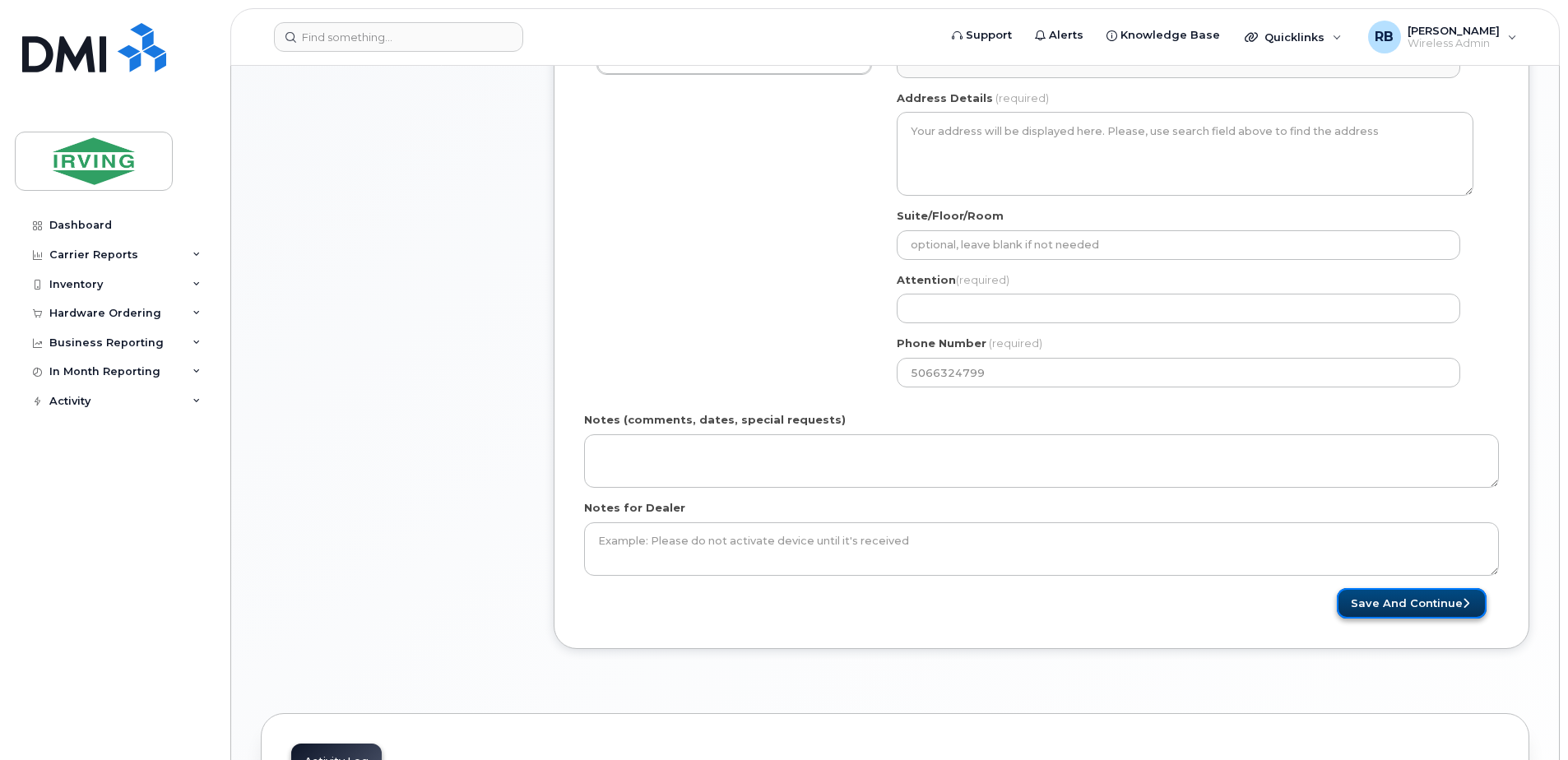
click at [1431, 603] on button "Save and Continue" at bounding box center [1412, 603] width 150 height 30
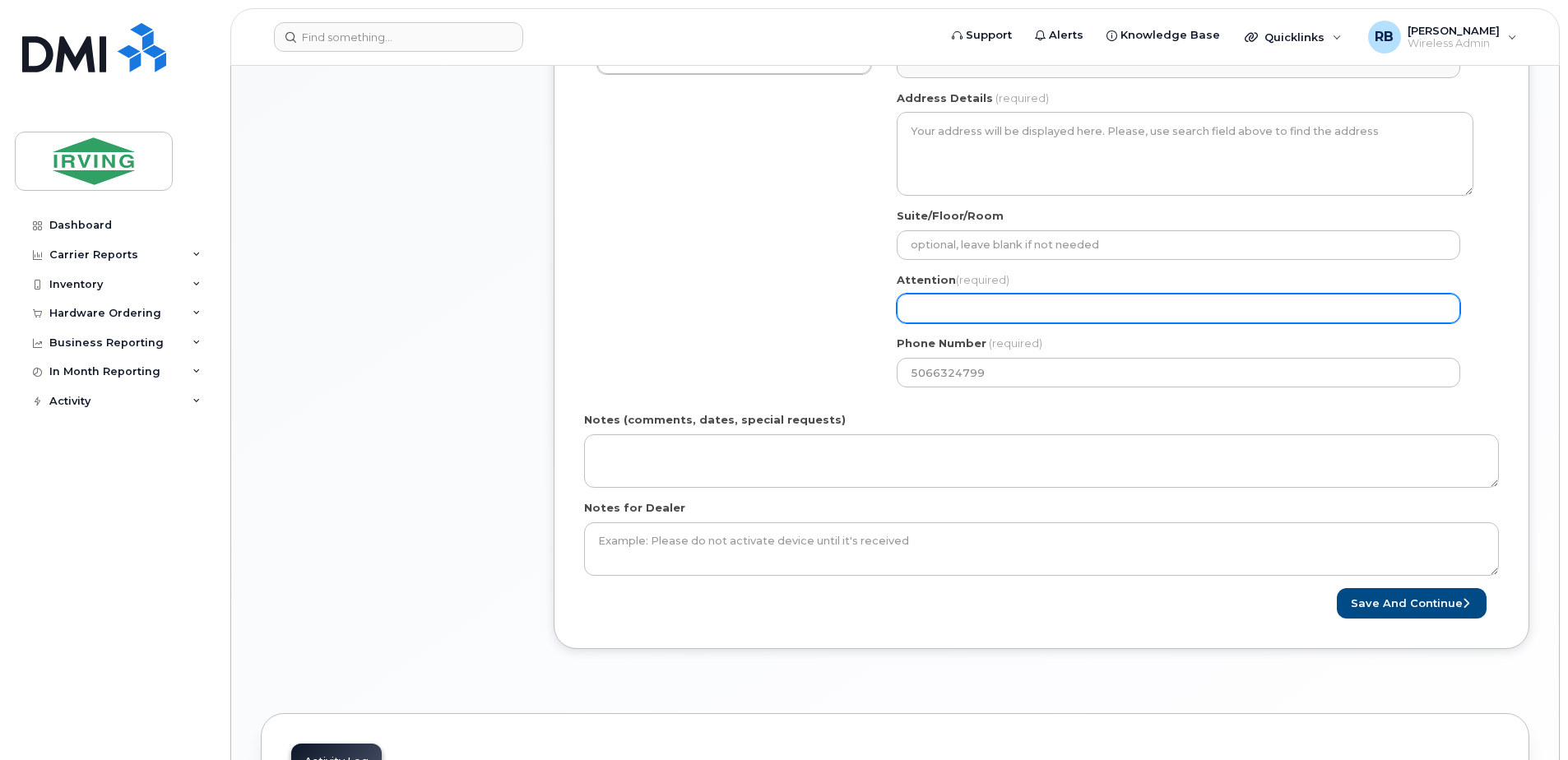
click at [958, 303] on input "Attention (required)" at bounding box center [1179, 308] width 564 height 29
select select
type input "b"
select select
type input "br"
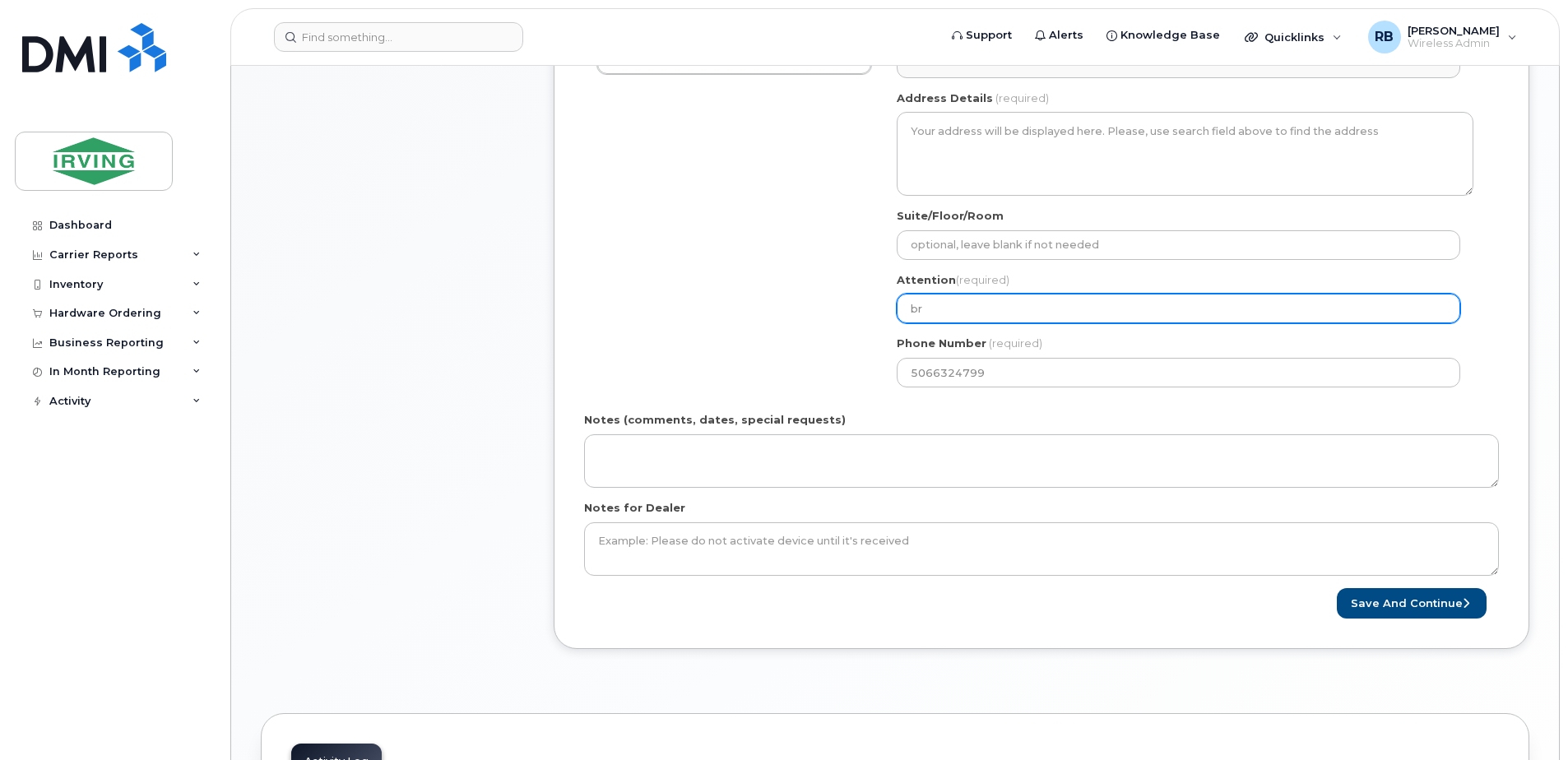
select select
type input "bra"
select select
type input "brad"
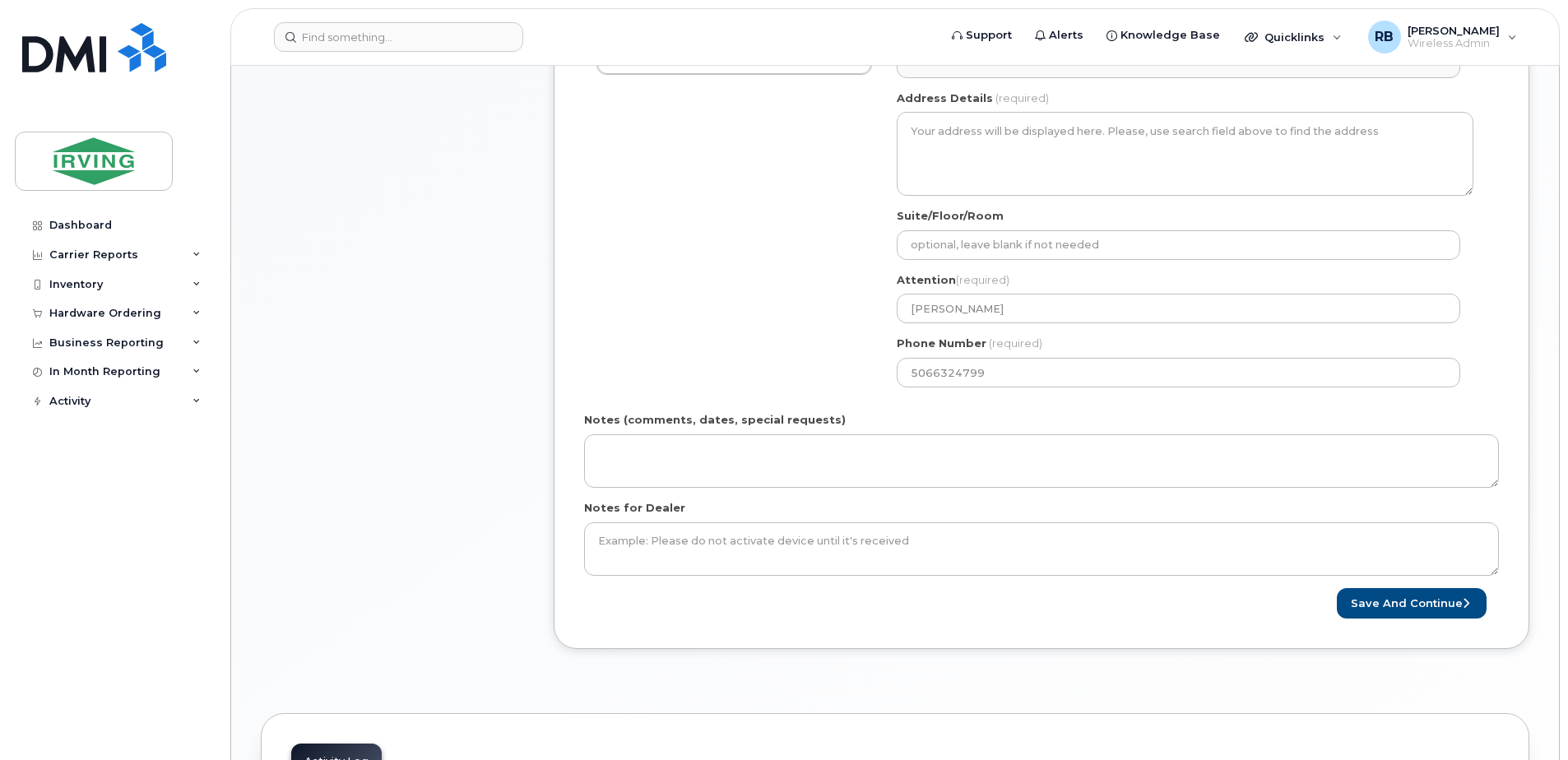
click at [758, 359] on div "Shipping Address New Address New Address CAV Farms Head Office Chandler Supplie…" at bounding box center [1035, 211] width 902 height 378
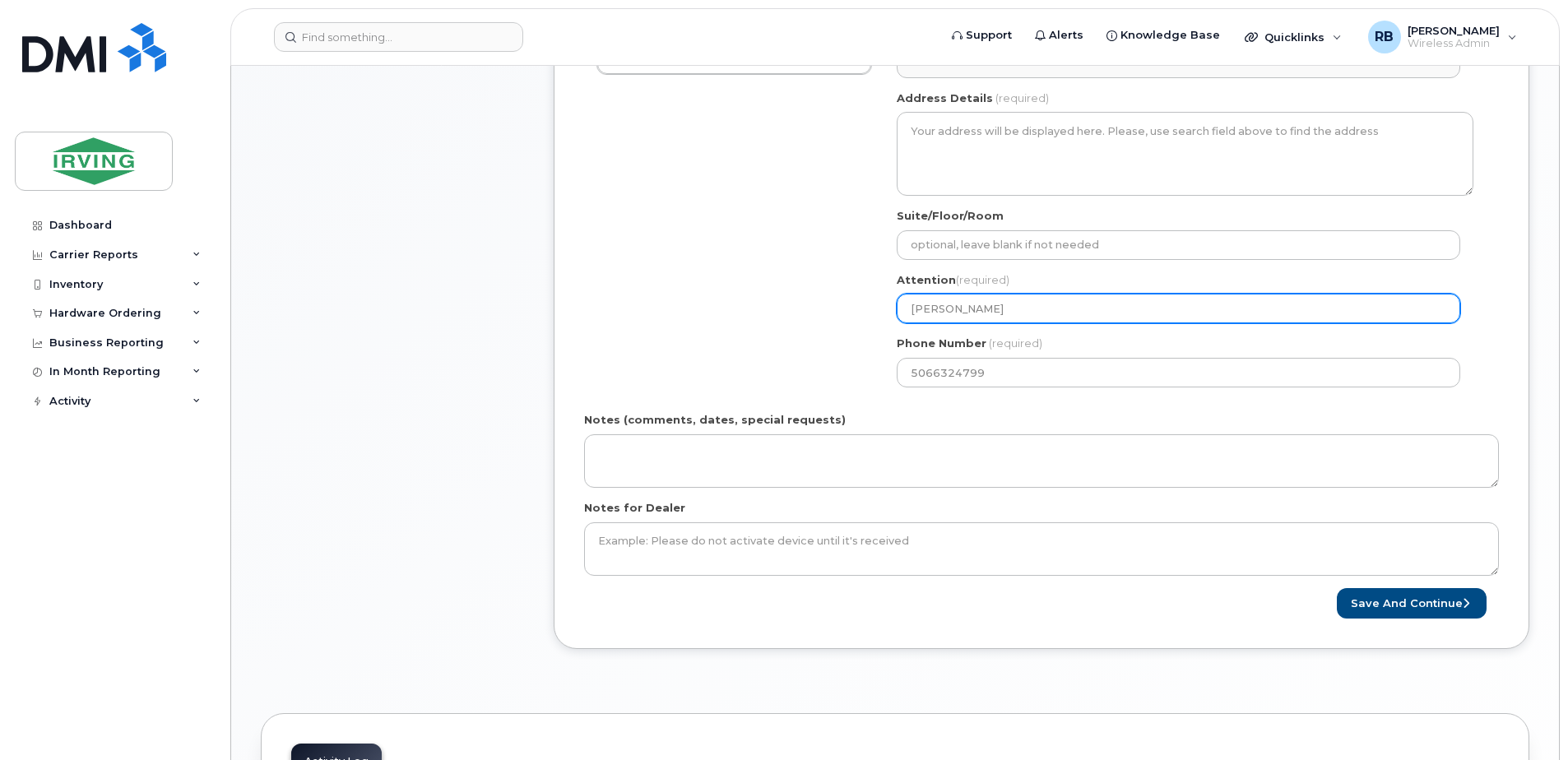
click at [942, 309] on input "brad" at bounding box center [1179, 308] width 564 height 29
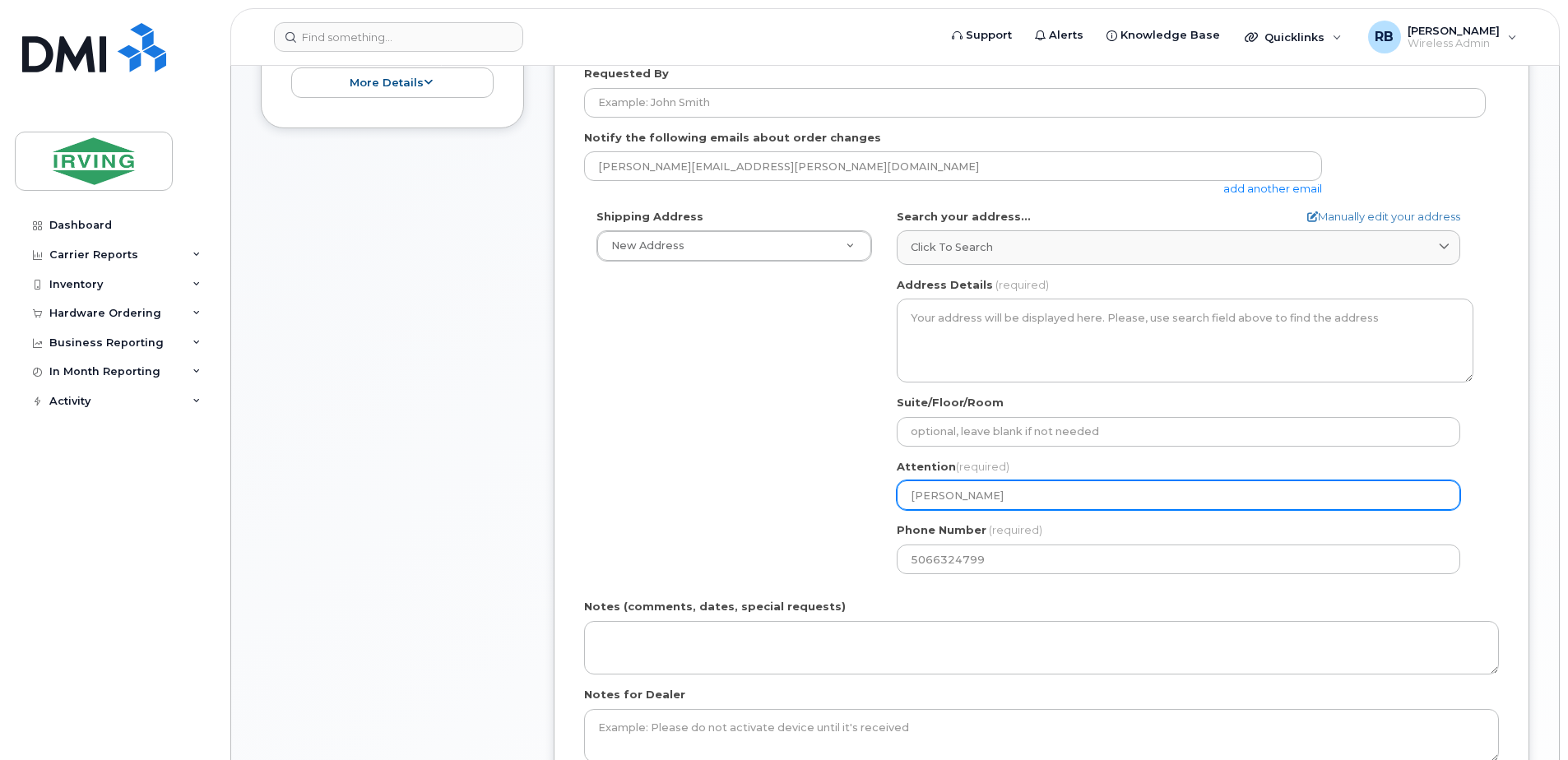
scroll to position [0, 0]
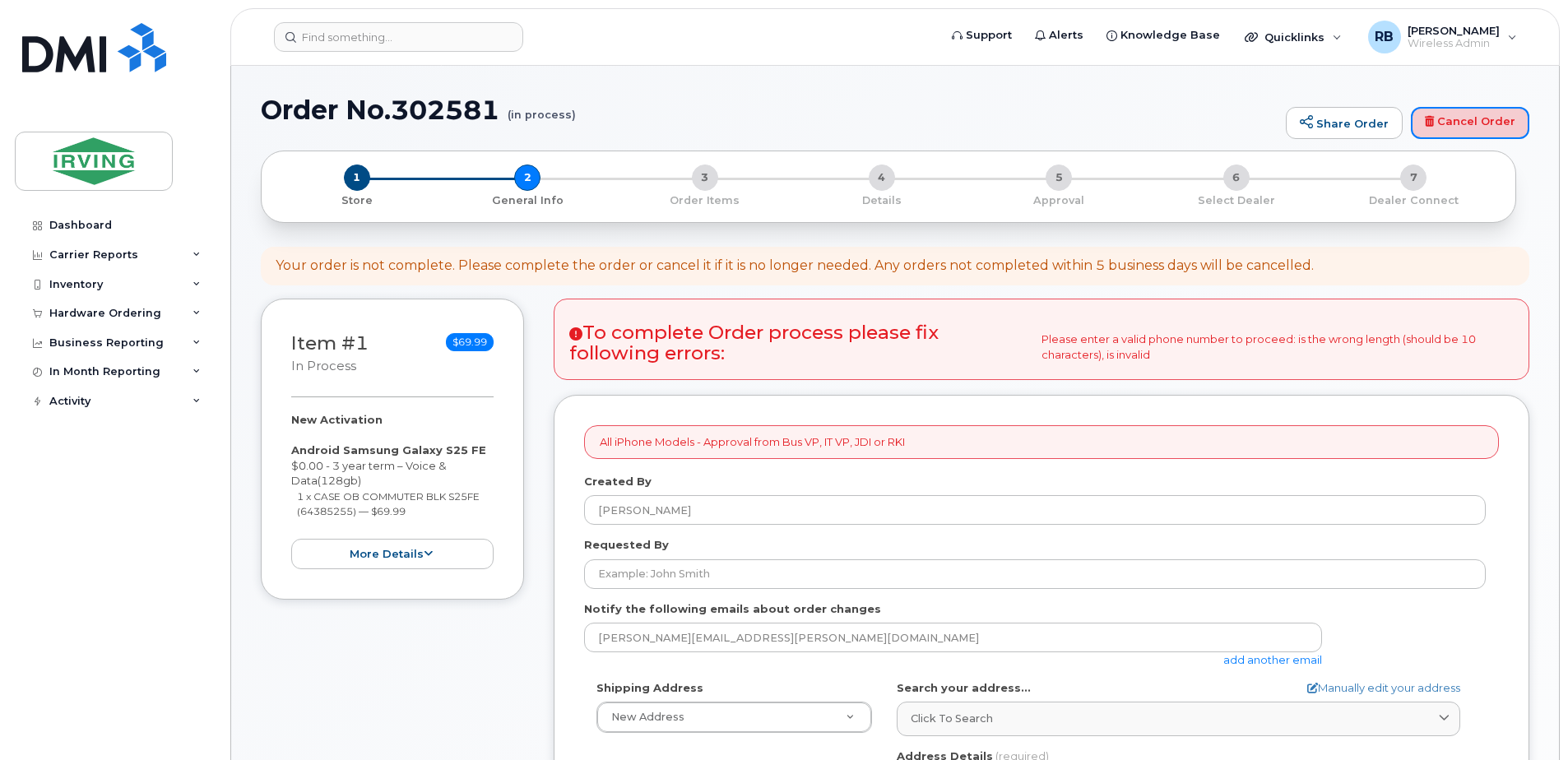
drag, startPoint x: 1430, startPoint y: 120, endPoint x: 852, endPoint y: 57, distance: 581.4
click at [1430, 120] on icon at bounding box center [1430, 121] width 9 height 10
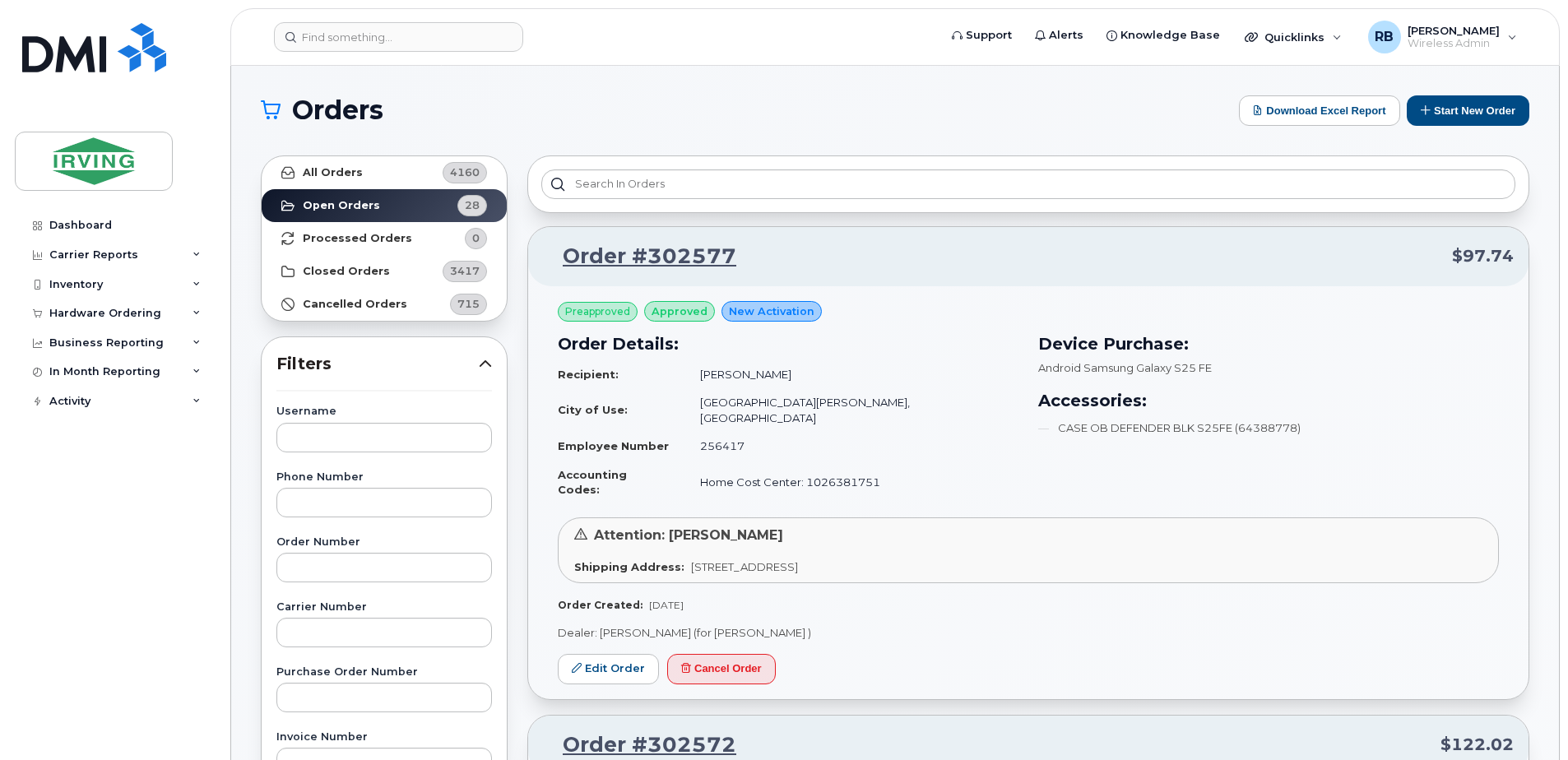
click at [696, 116] on h1 "Orders" at bounding box center [745, 110] width 970 height 26
click at [339, 301] on strong "Cancelled Orders" at bounding box center [355, 304] width 105 height 13
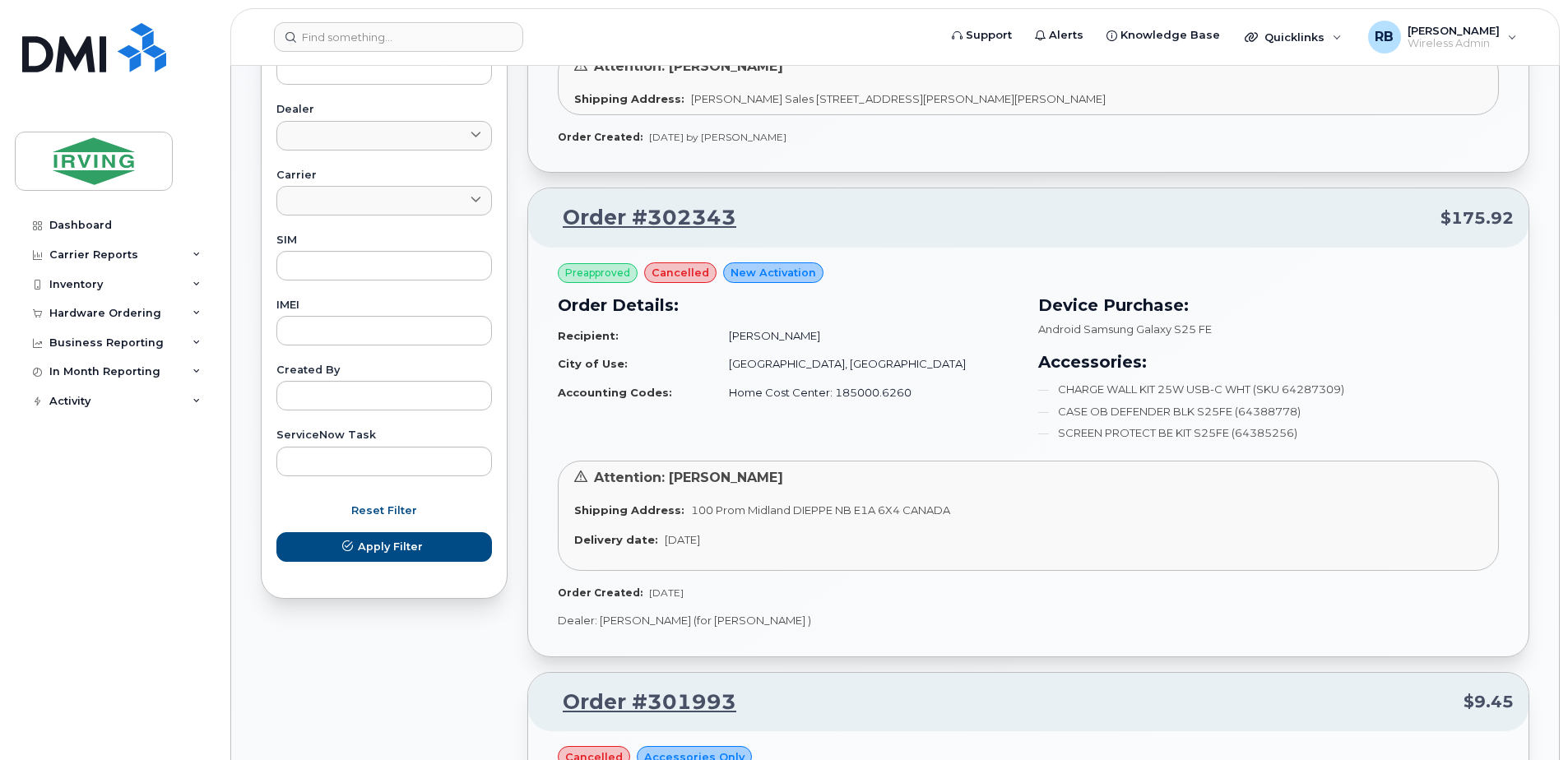
scroll to position [658, 0]
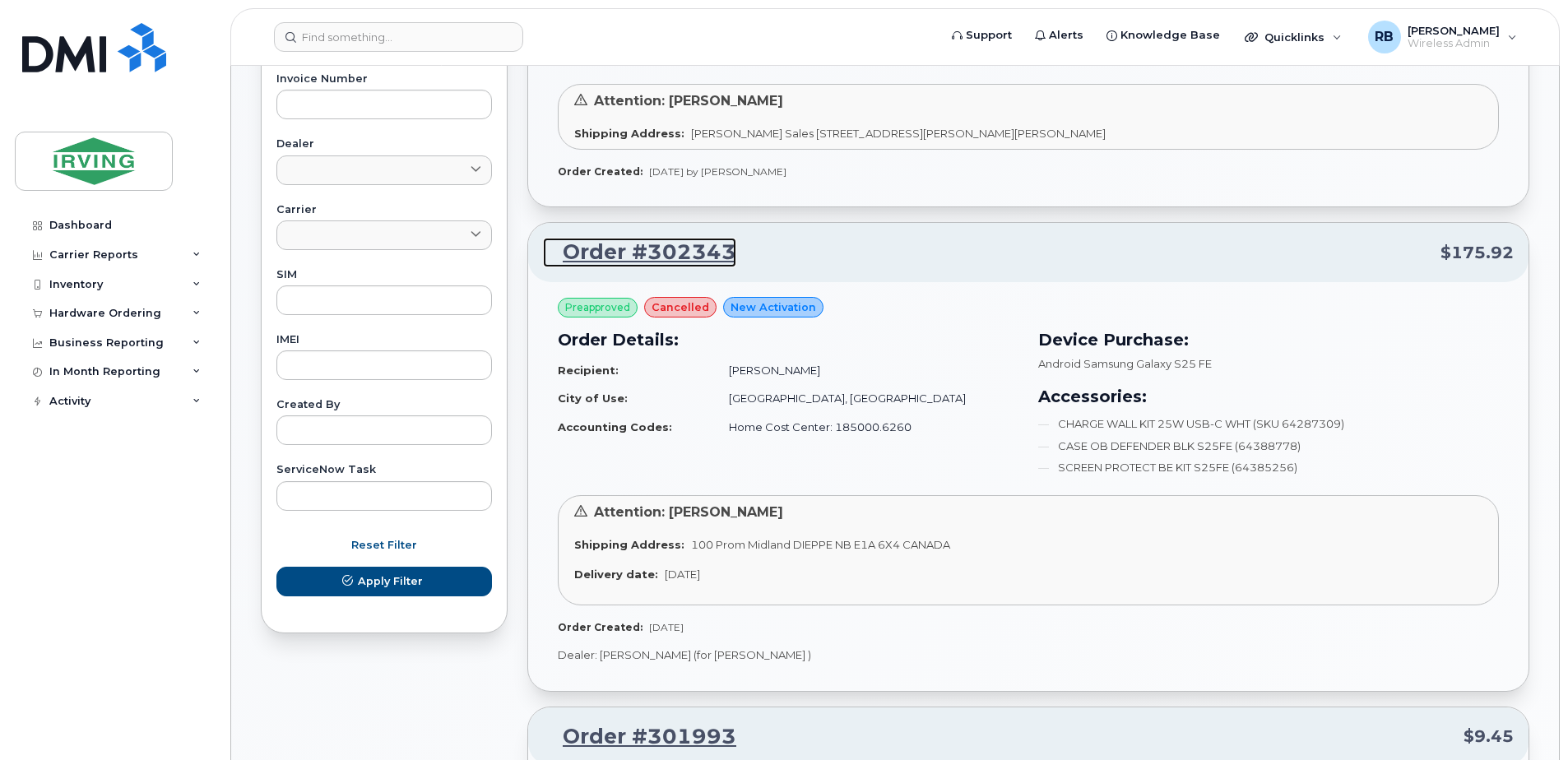
click at [642, 252] on link "Order #302343" at bounding box center [639, 252] width 194 height 29
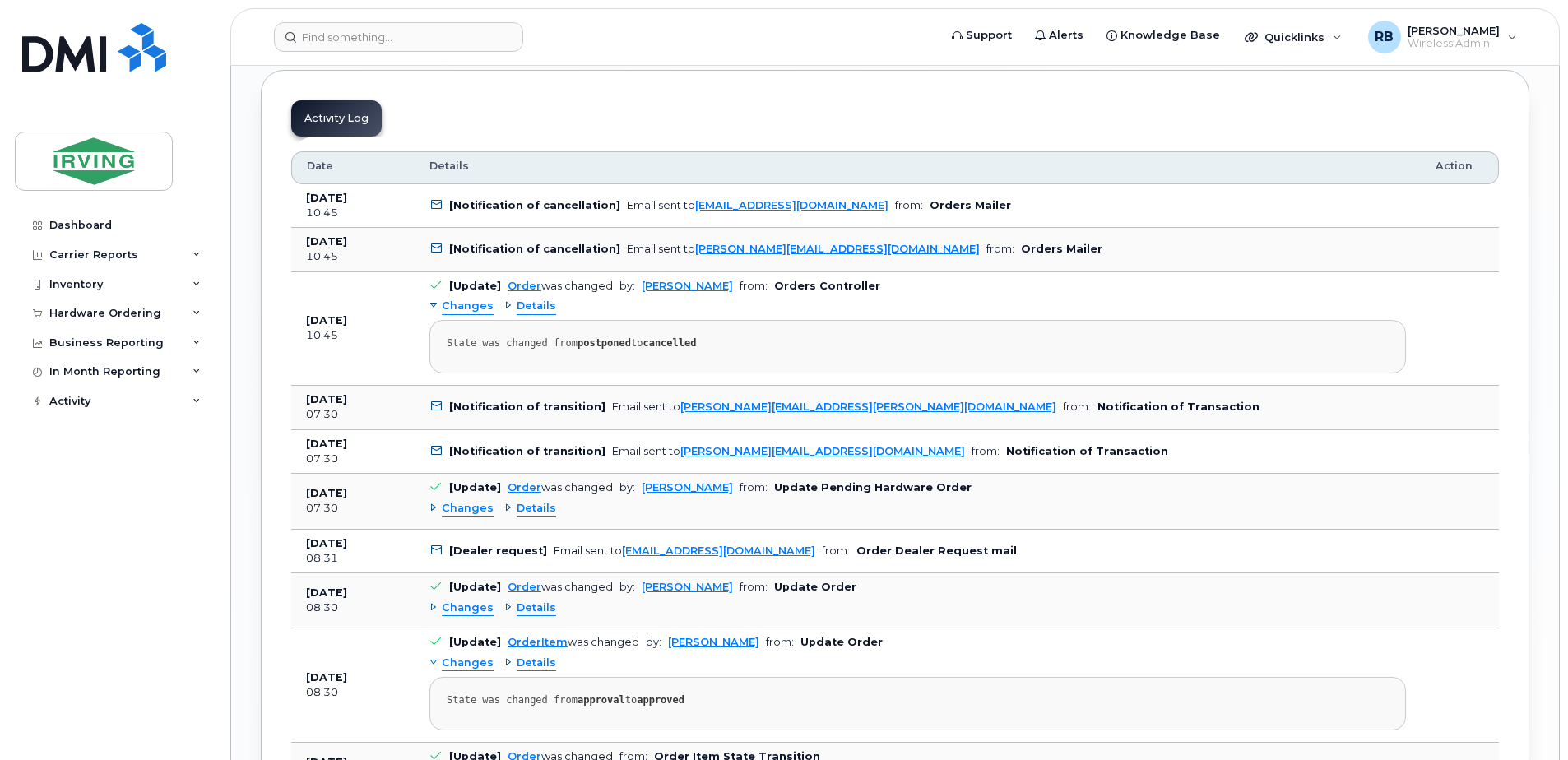
scroll to position [2303, 0]
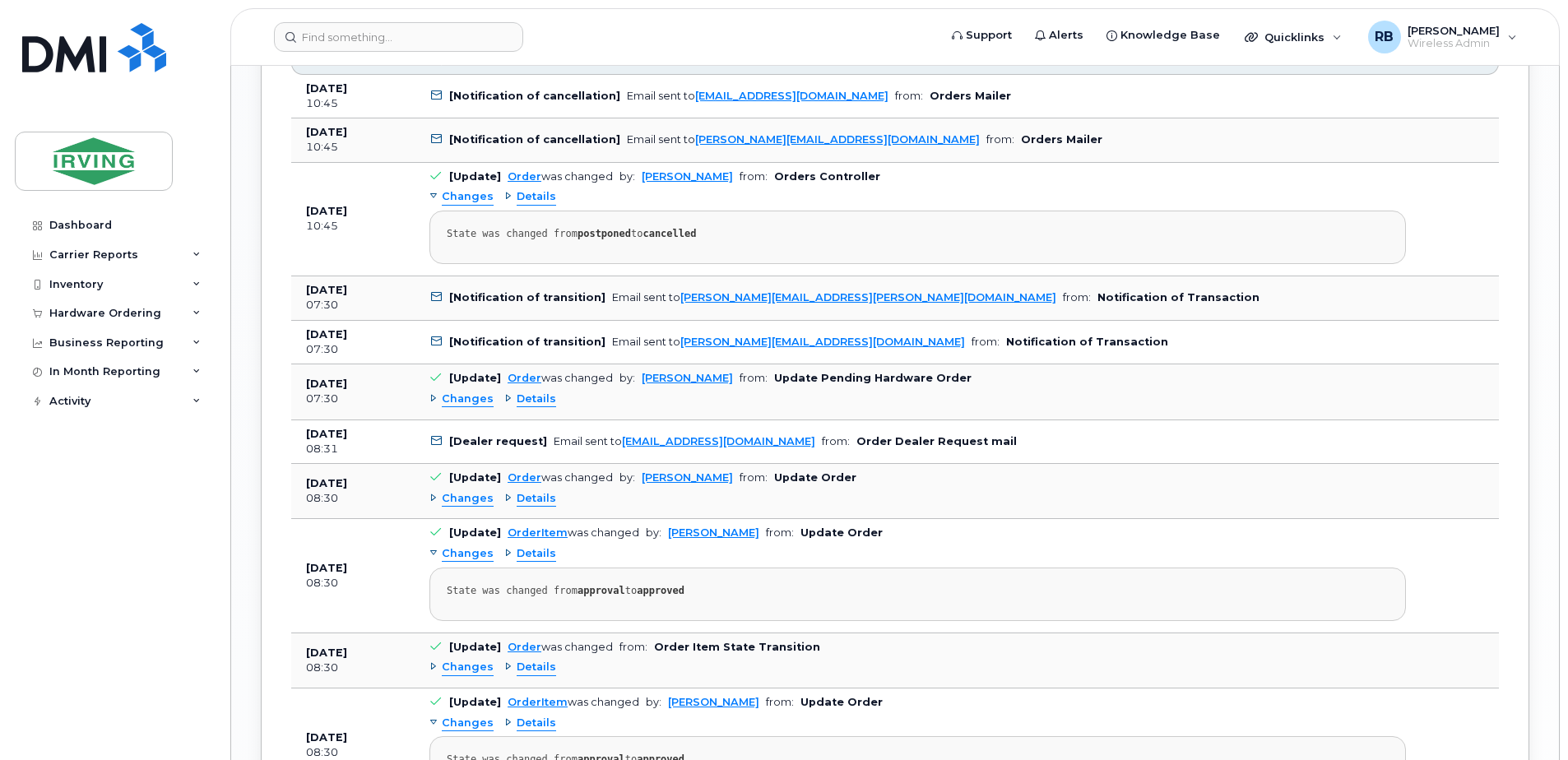
click at [524, 407] on span "Details" at bounding box center [537, 399] width 40 height 16
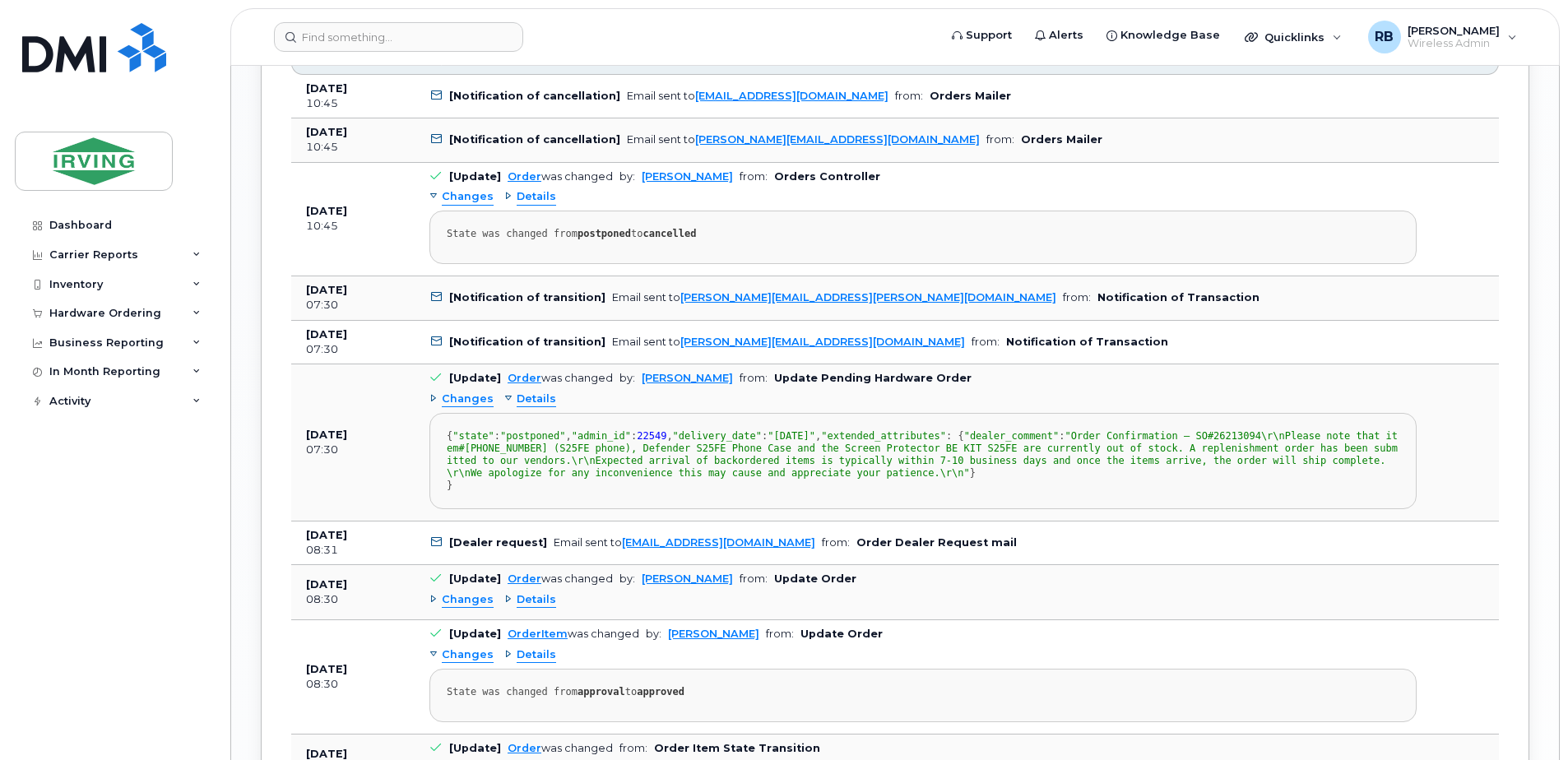
click at [709, 479] on span ""Order Confirmation – SO#26213094\r\nPlease note that item#[PHONE_NUMBER] (S25F…" at bounding box center [922, 454] width 951 height 48
copy span "26213094"
